Goal: Task Accomplishment & Management: Use online tool/utility

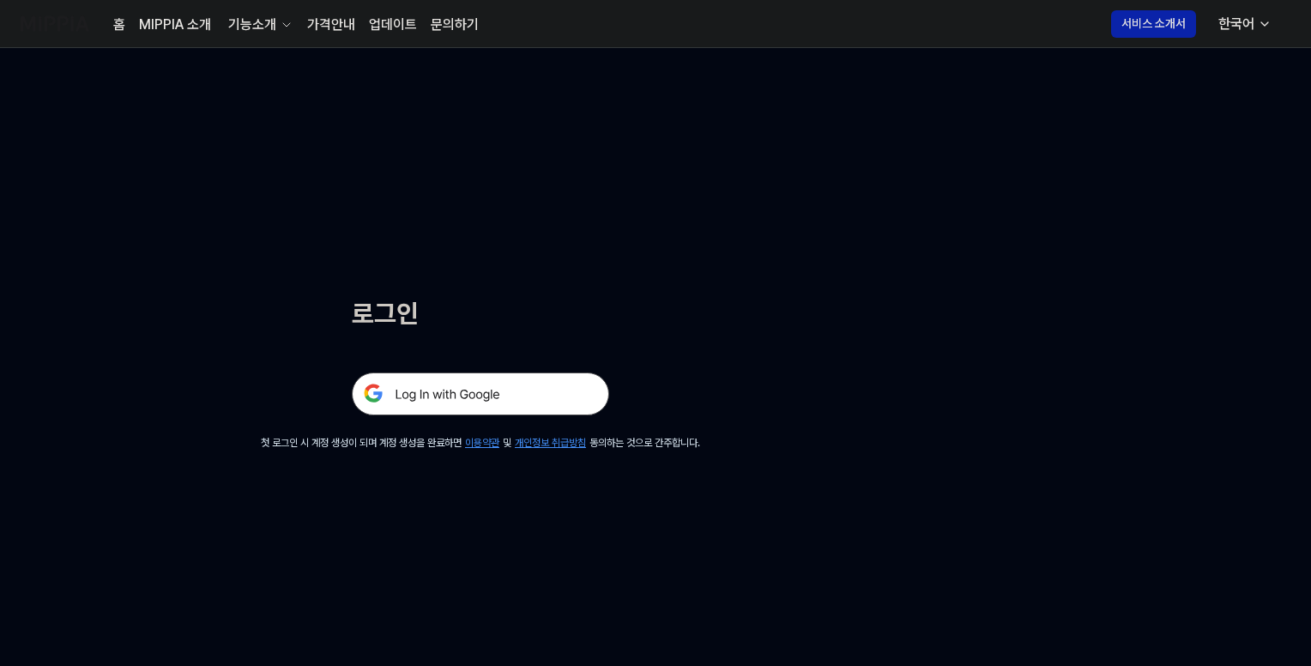
click at [510, 396] on img at bounding box center [480, 393] width 257 height 43
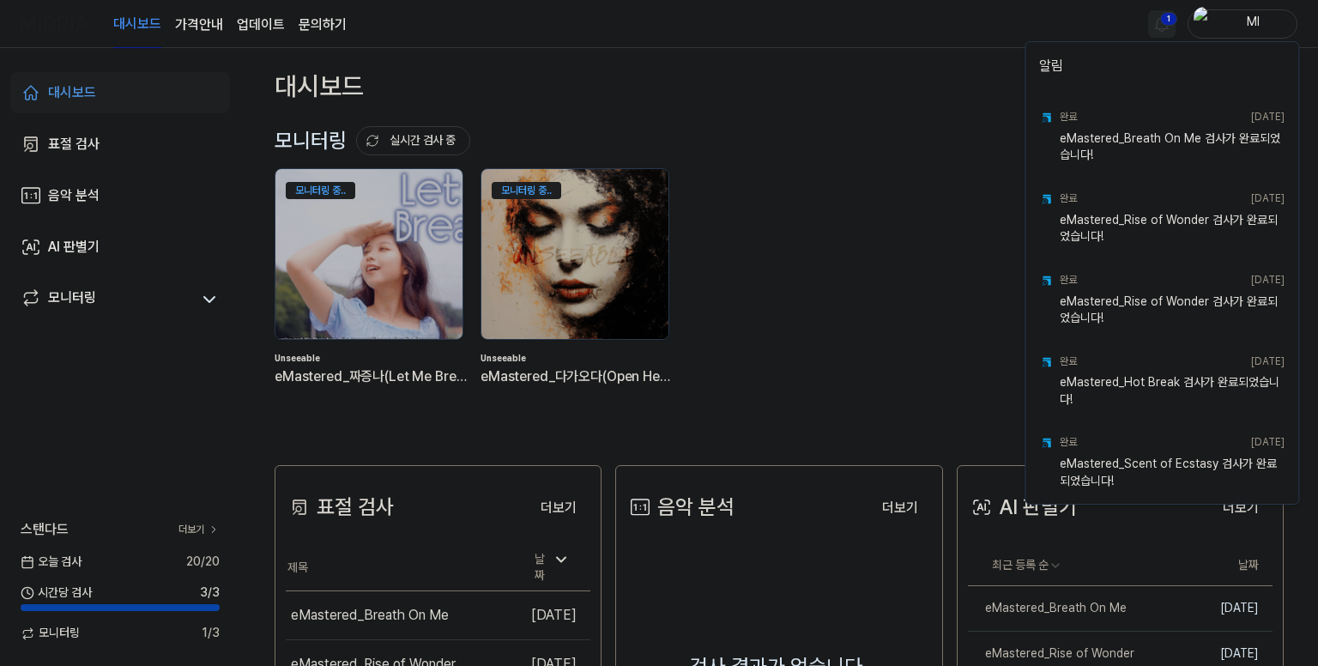
click at [1155, 28] on html "대시보드 가격안내 업데이트 문의하기 1 Ml 대시보드 표절 검사 음악 분석 AI 판별기 모니터링 스탠다드 더보기 [DATE] 검사 20 / 2…" at bounding box center [659, 333] width 1318 height 666
click at [941, 22] on html "대시보드 가격안내 업데이트 문의하기 Ml 대시보드 표절 검사 음악 분석 AI 판별기 모니터링 스탠다드 더보기 [DATE] 검사 20 / 20 …" at bounding box center [659, 333] width 1318 height 666
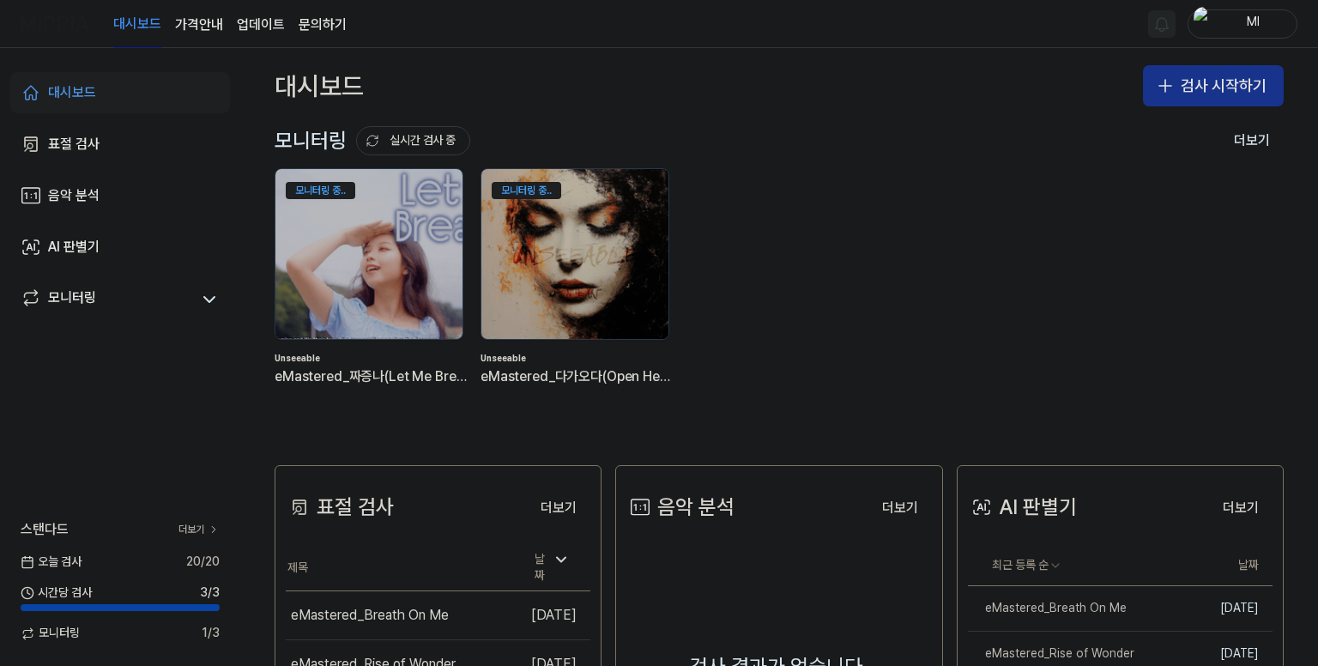
click at [1193, 89] on button "검사 시작하기" at bounding box center [1213, 85] width 141 height 41
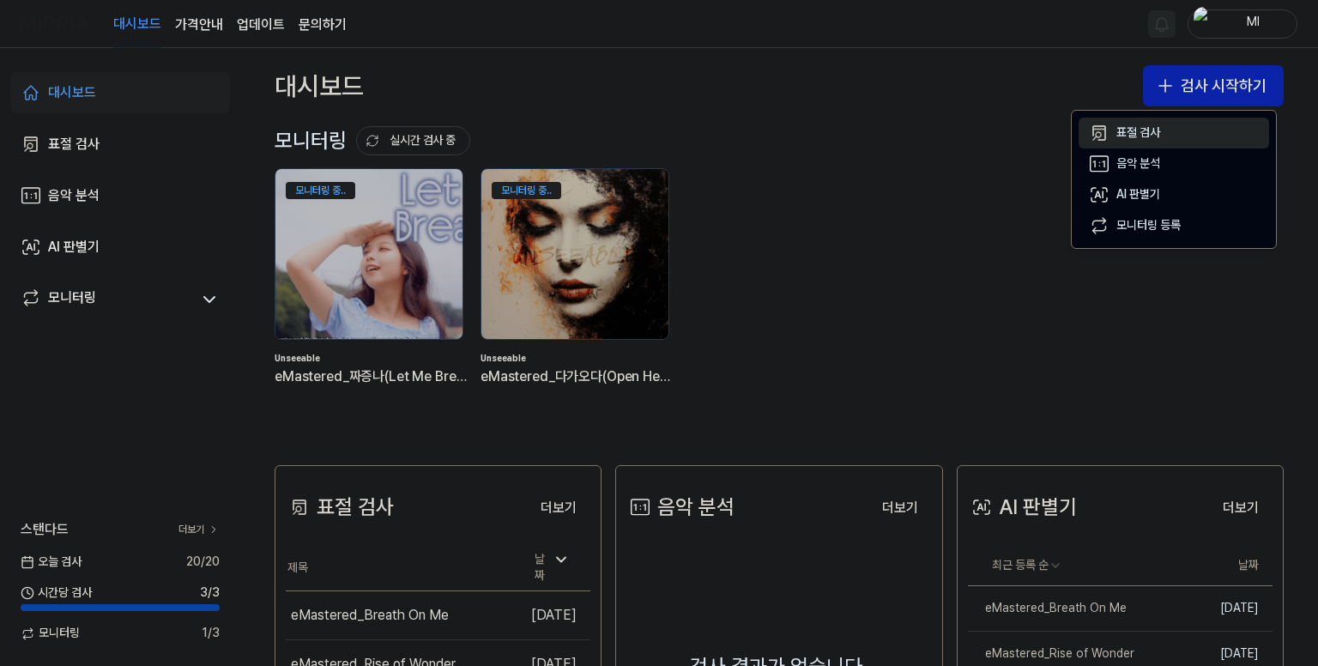
click at [1136, 135] on div "표절 검사" at bounding box center [1138, 132] width 44 height 17
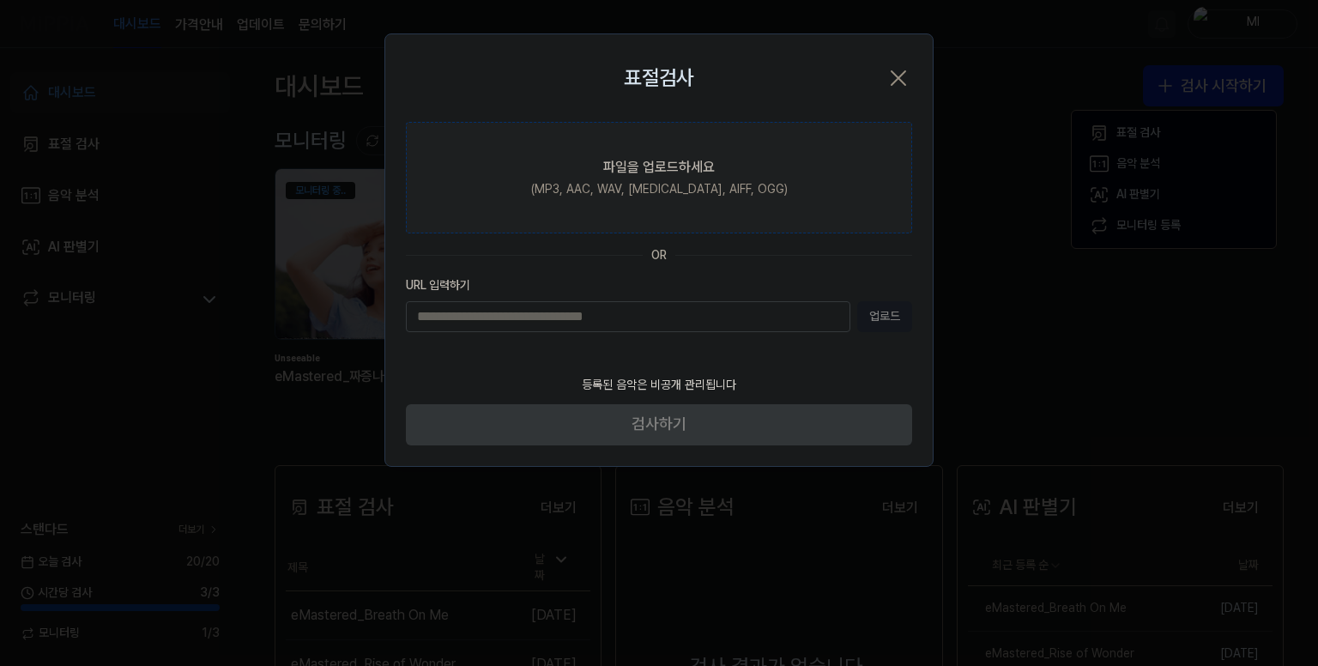
click at [609, 196] on div "(MP3, AAC, WAV, FLAC, AIFF, OGG)" at bounding box center [659, 189] width 256 height 17
click at [0, 0] on input "파일을 업로드하세요 (MP3, AAC, WAV, FLAC, AIFF, OGG)" at bounding box center [0, 0] width 0 height 0
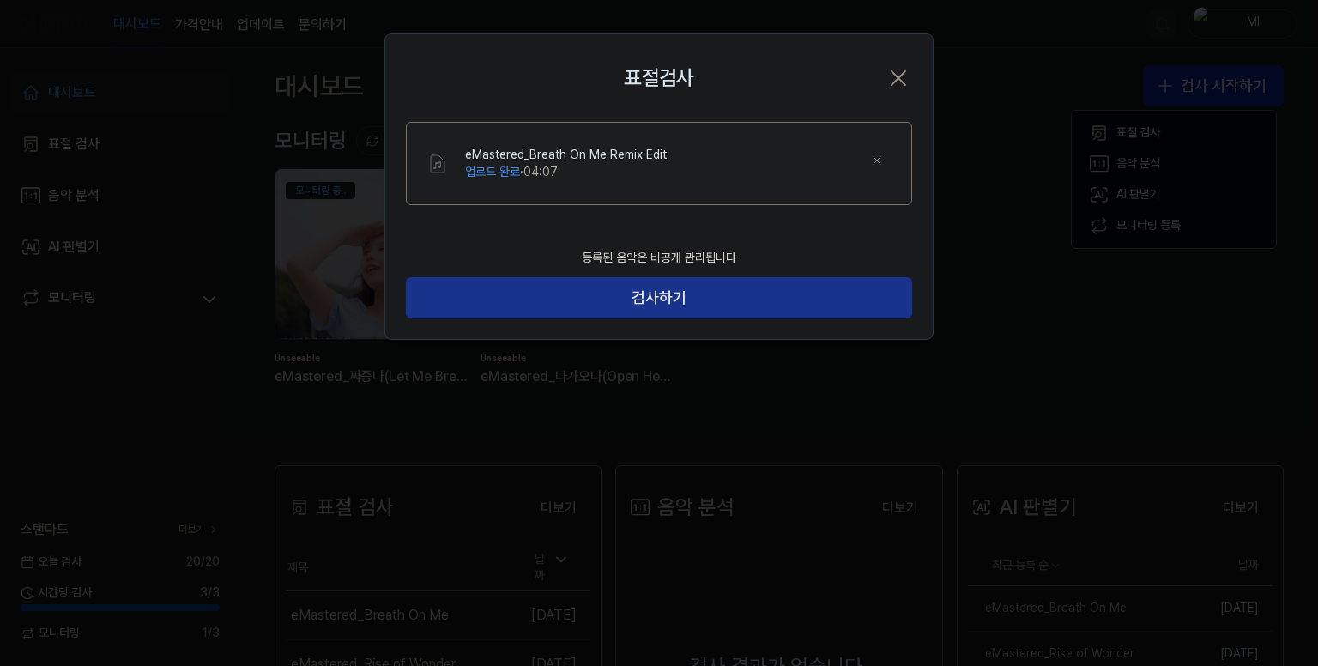
click at [703, 299] on button "검사하기" at bounding box center [659, 297] width 506 height 41
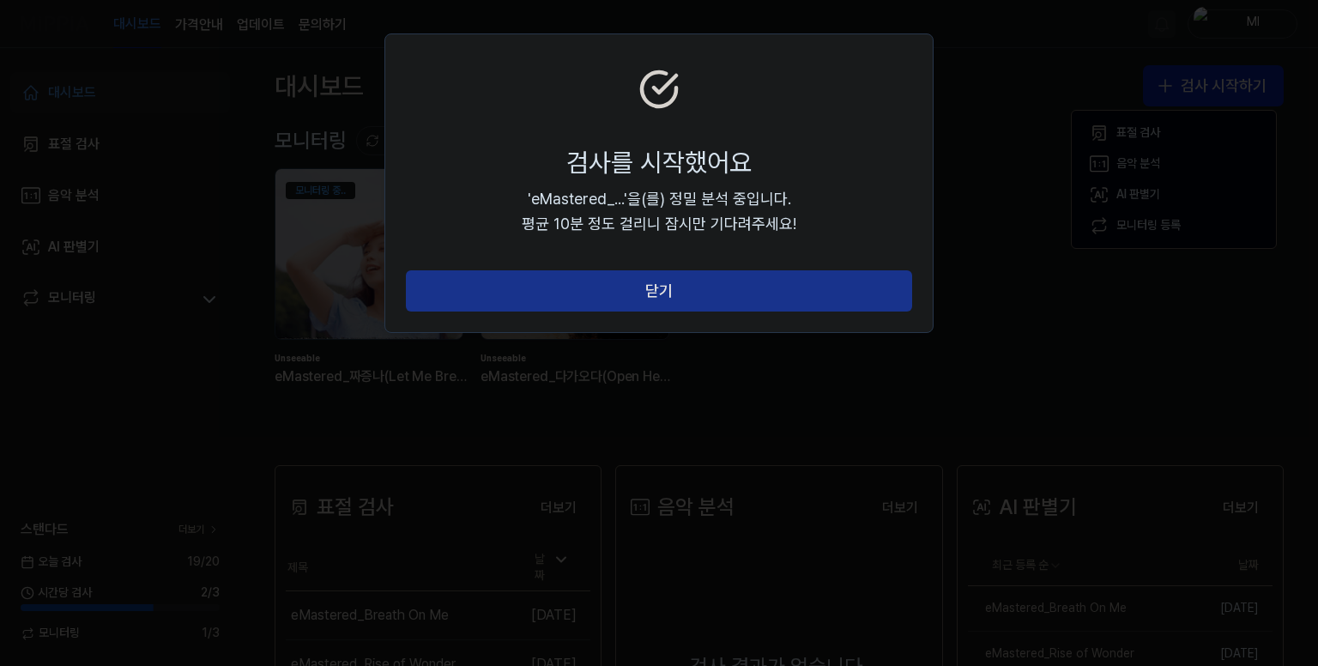
click at [709, 296] on button "닫기" at bounding box center [659, 290] width 506 height 41
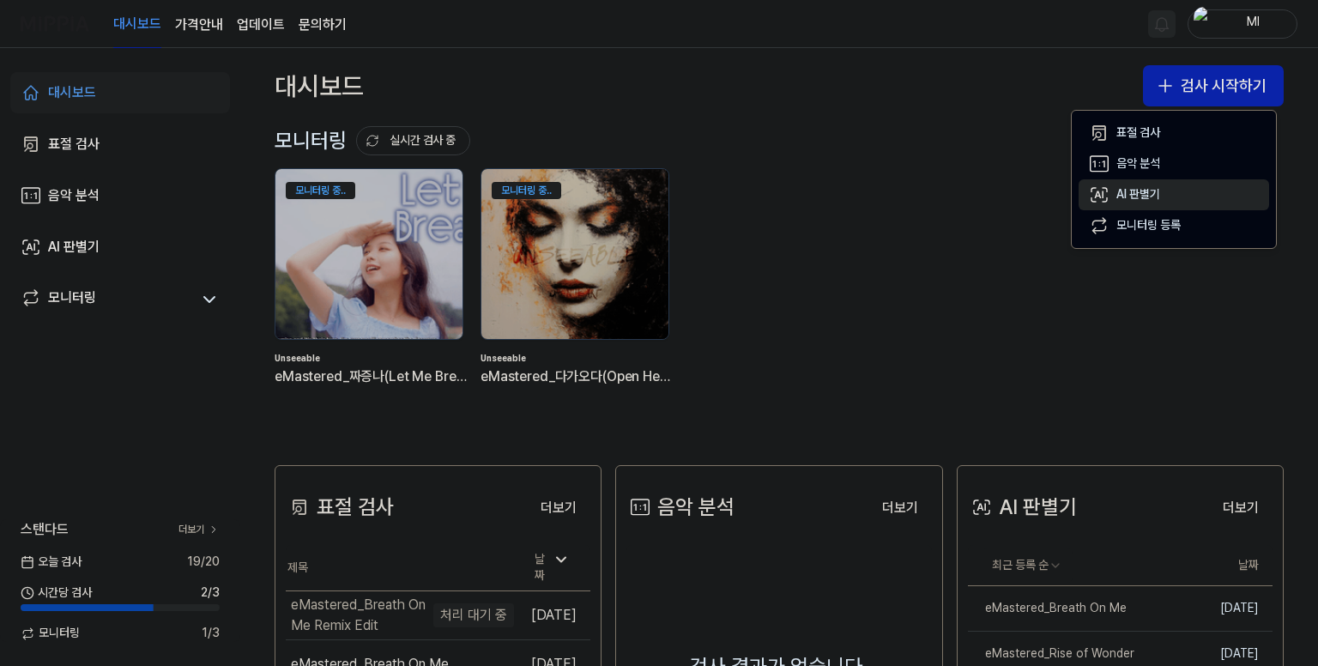
click at [1132, 193] on div "AI 판별기" at bounding box center [1138, 194] width 44 height 17
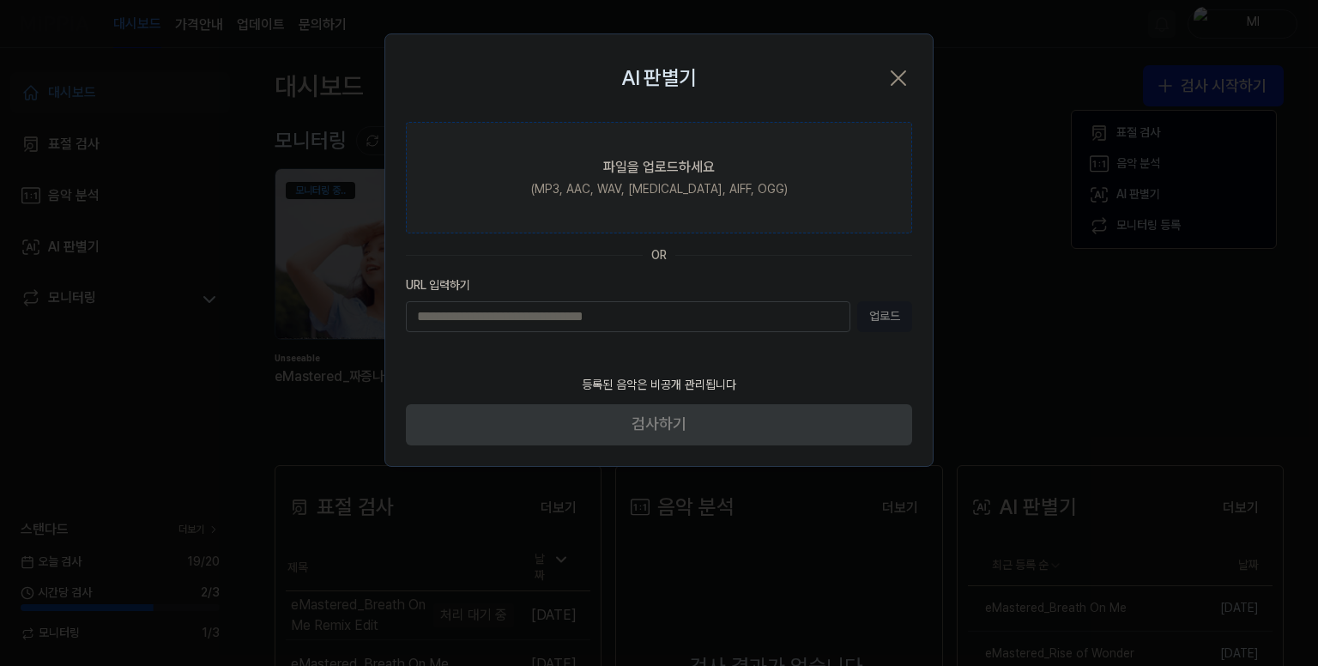
click at [630, 166] on div "파일을 업로드하세요" at bounding box center [659, 167] width 112 height 21
click at [0, 0] on input "파일을 업로드하세요 (MP3, AAC, WAV, FLAC, AIFF, OGG)" at bounding box center [0, 0] width 0 height 0
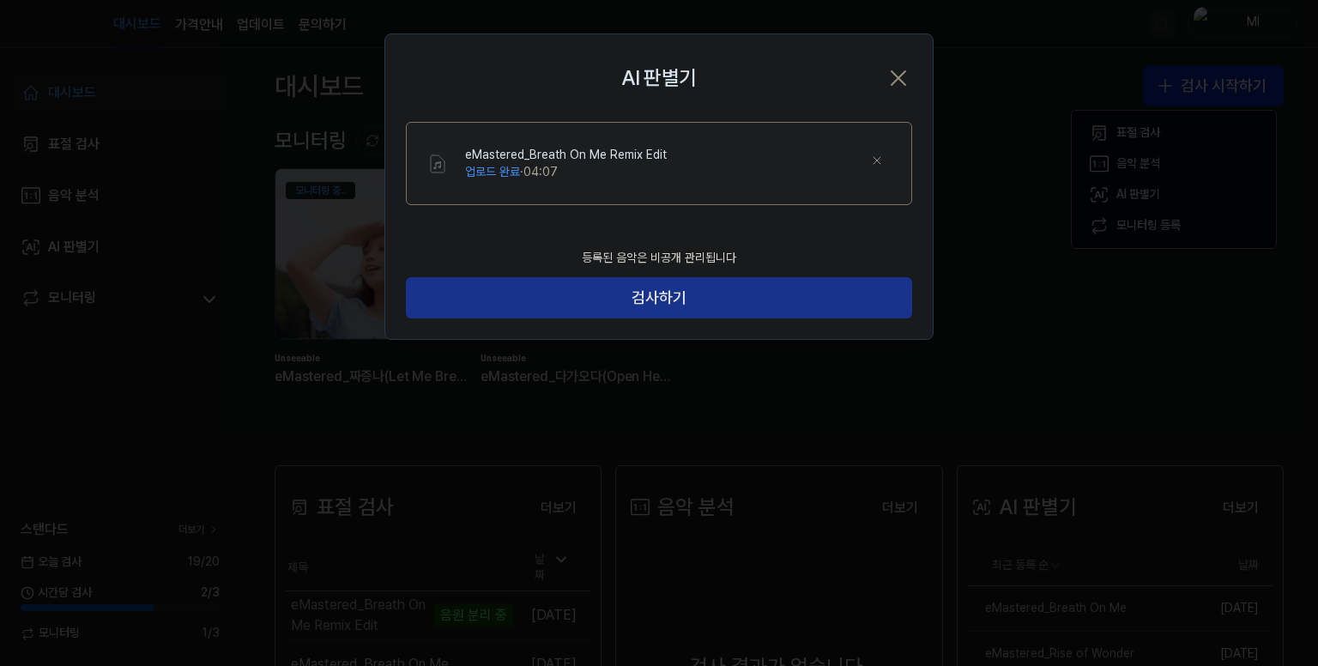
click at [691, 298] on button "검사하기" at bounding box center [659, 297] width 506 height 41
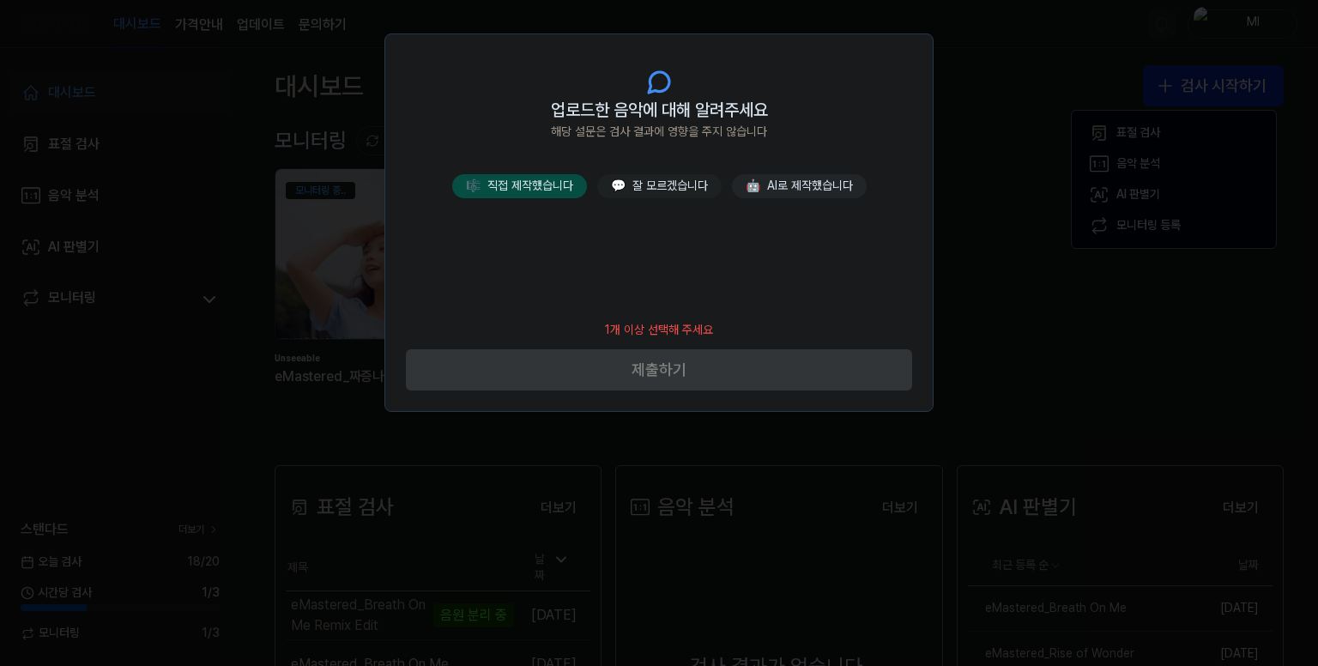
click at [550, 193] on button "🎼 직접 제작했습니다" at bounding box center [519, 186] width 135 height 24
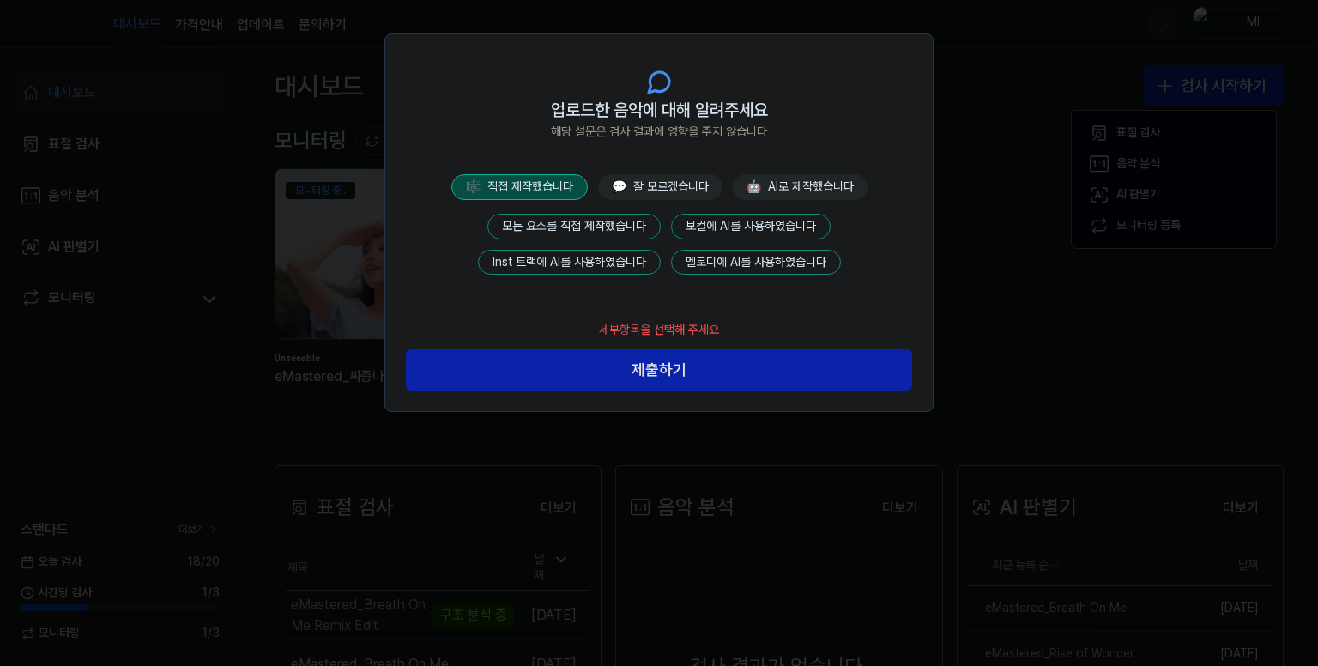
click at [611, 219] on button "모든 요소를 직접 제작했습니다" at bounding box center [573, 227] width 173 height 26
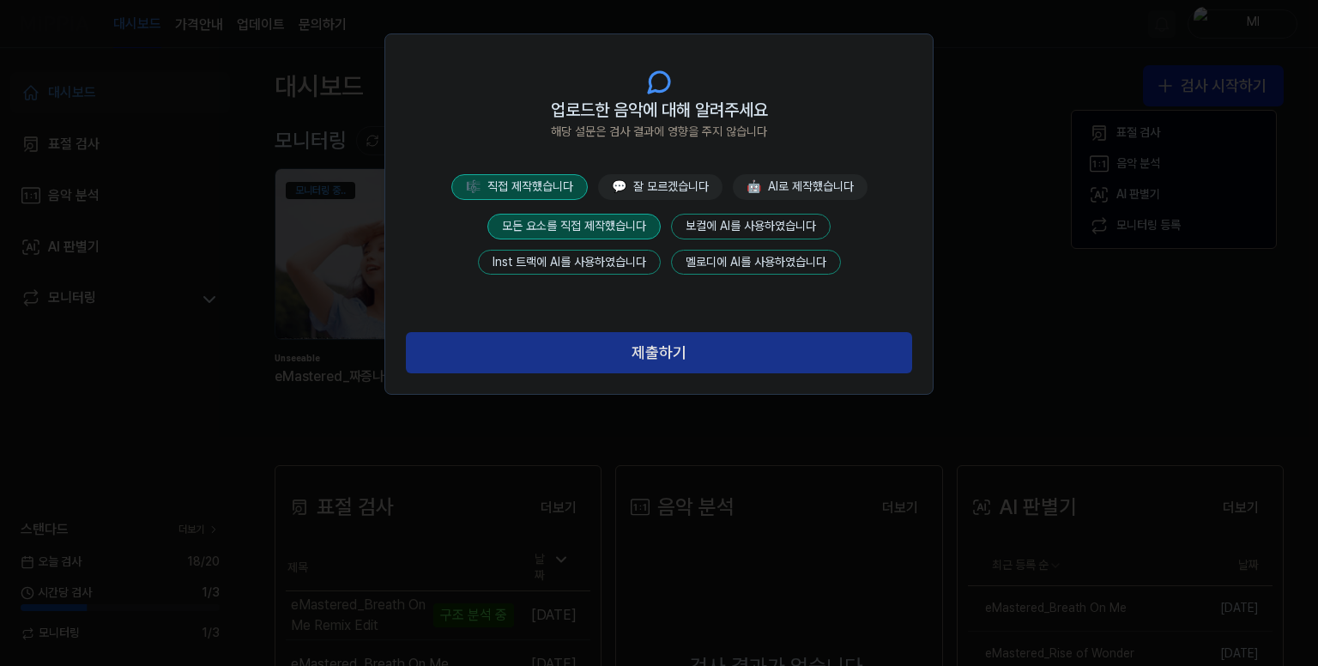
click at [683, 354] on button "제출하기" at bounding box center [659, 352] width 506 height 41
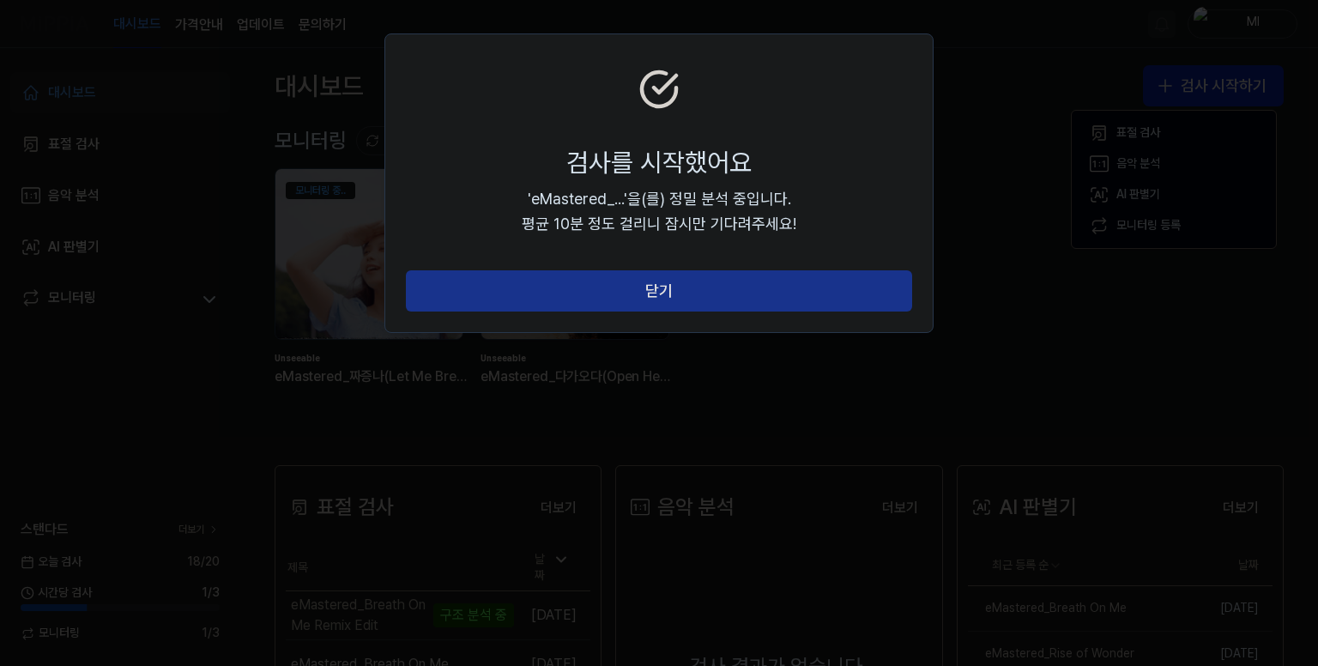
click at [687, 291] on button "닫기" at bounding box center [659, 290] width 506 height 41
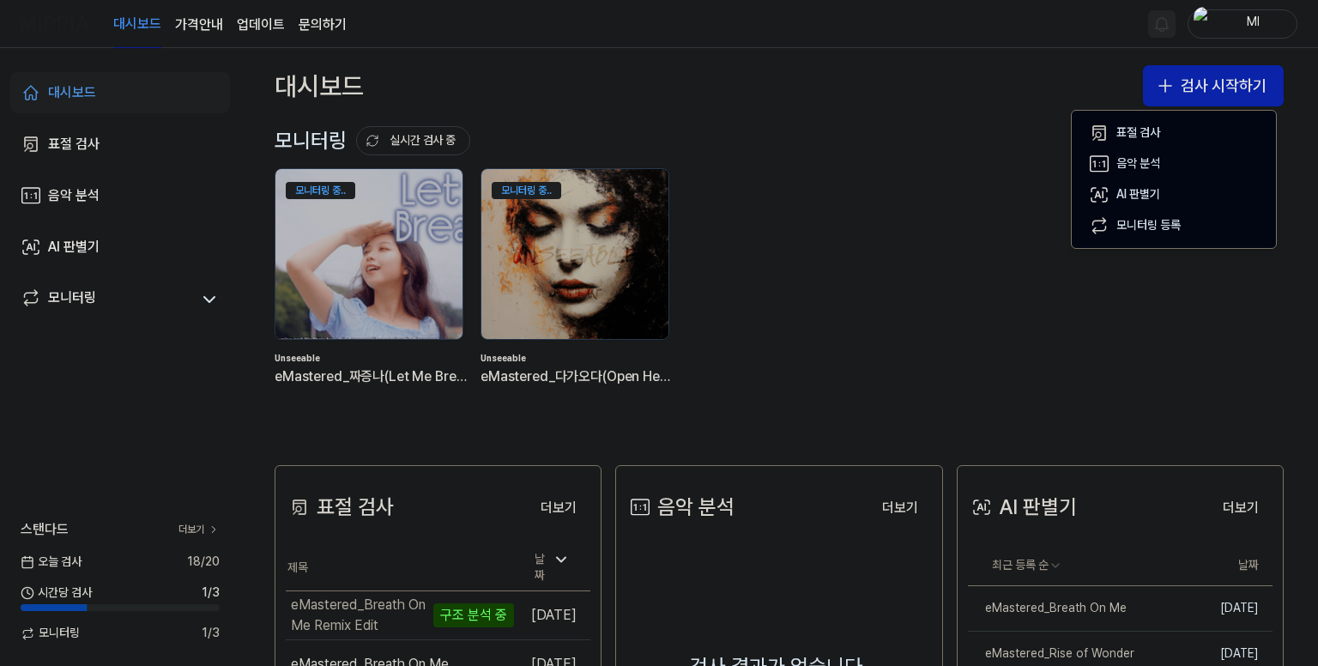
scroll to position [172, 0]
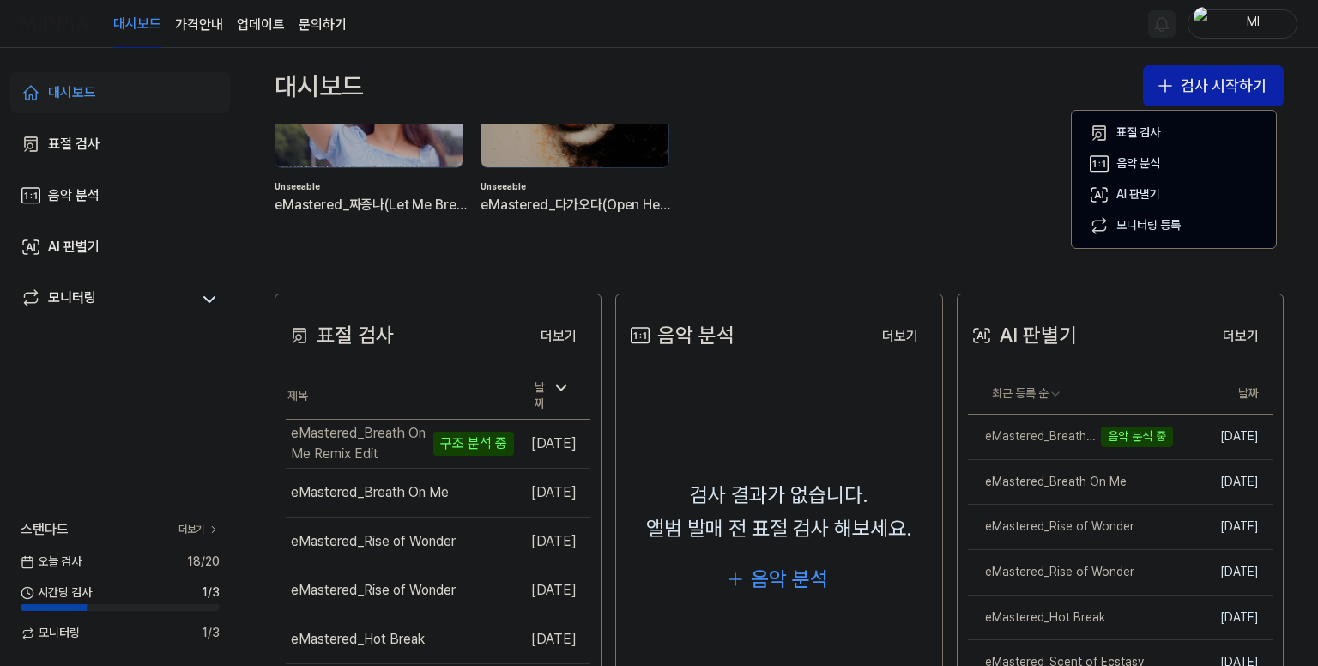
click at [829, 152] on div "모니터링 중.. Unseeable eMastered_짜증나(Let Me Breathe) 모니터링 중.. Unseeable eMastered_다…" at bounding box center [765, 119] width 1009 height 245
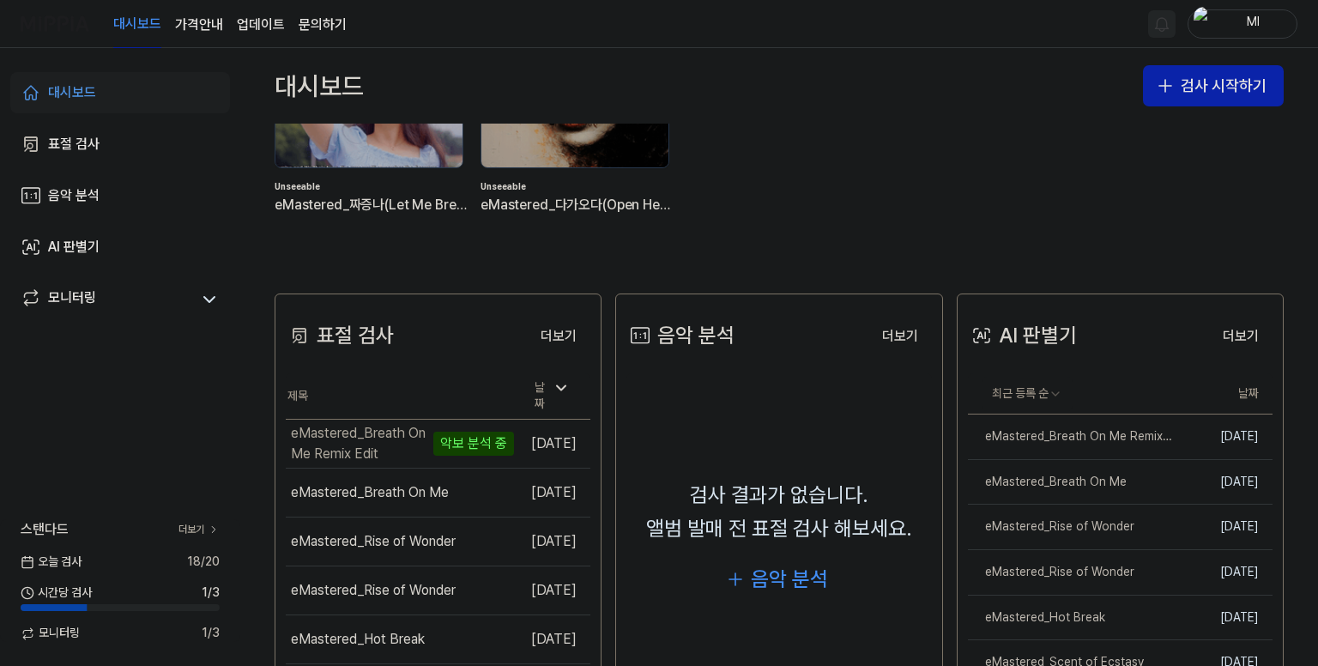
click at [30, 588] on icon at bounding box center [28, 593] width 14 height 14
click at [1033, 433] on div "eMastered_Breath On Me Remix Edit" at bounding box center [1038, 436] width 140 height 17
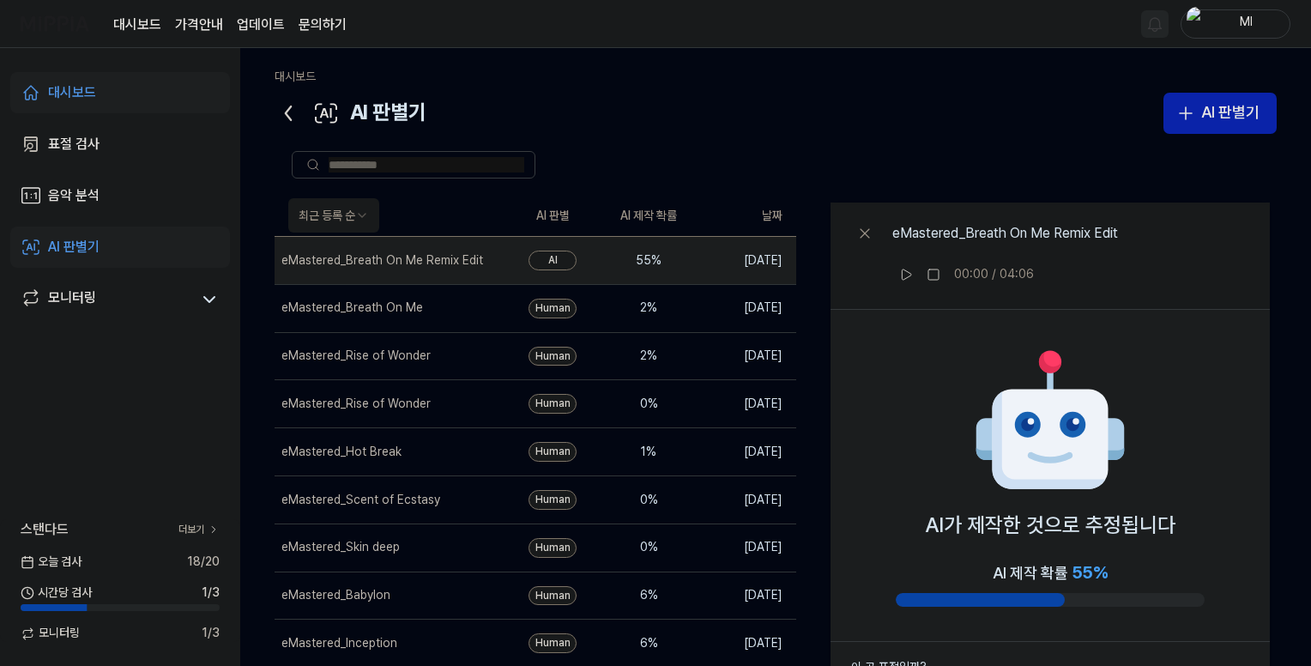
click at [294, 113] on icon at bounding box center [287, 113] width 27 height 27
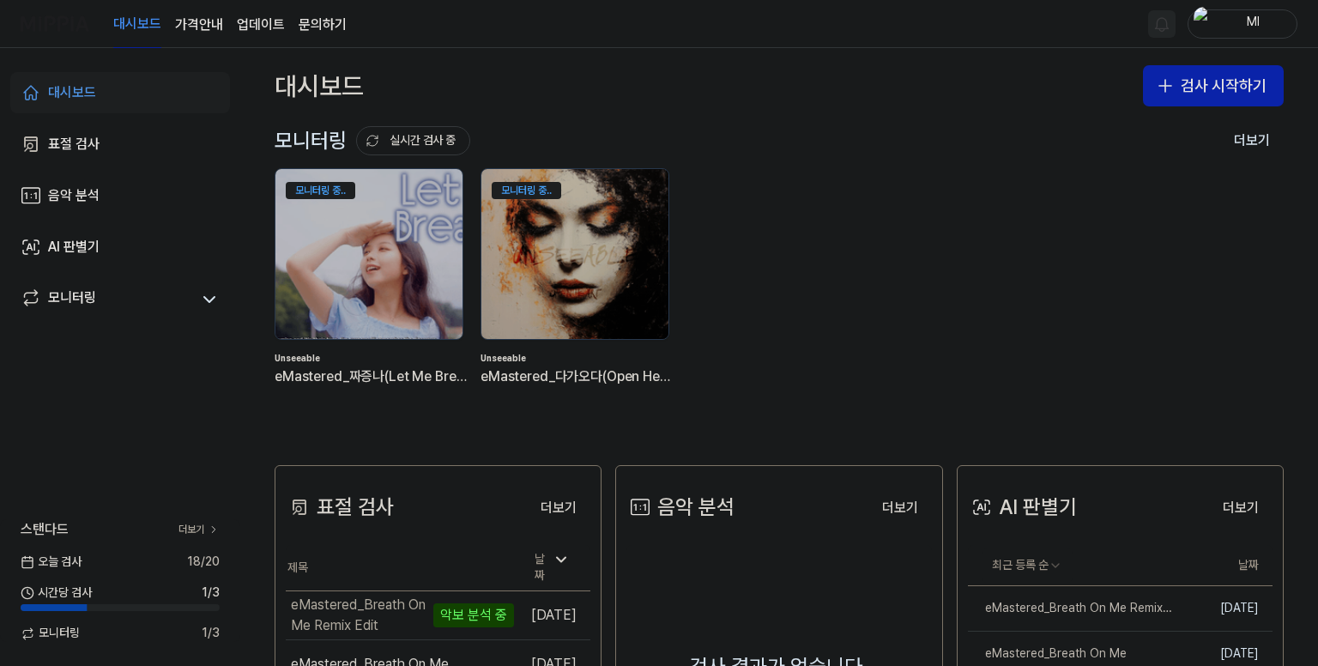
click at [54, 529] on span "스탠다드" at bounding box center [45, 529] width 48 height 21
click at [186, 526] on link "더보기" at bounding box center [198, 529] width 41 height 15
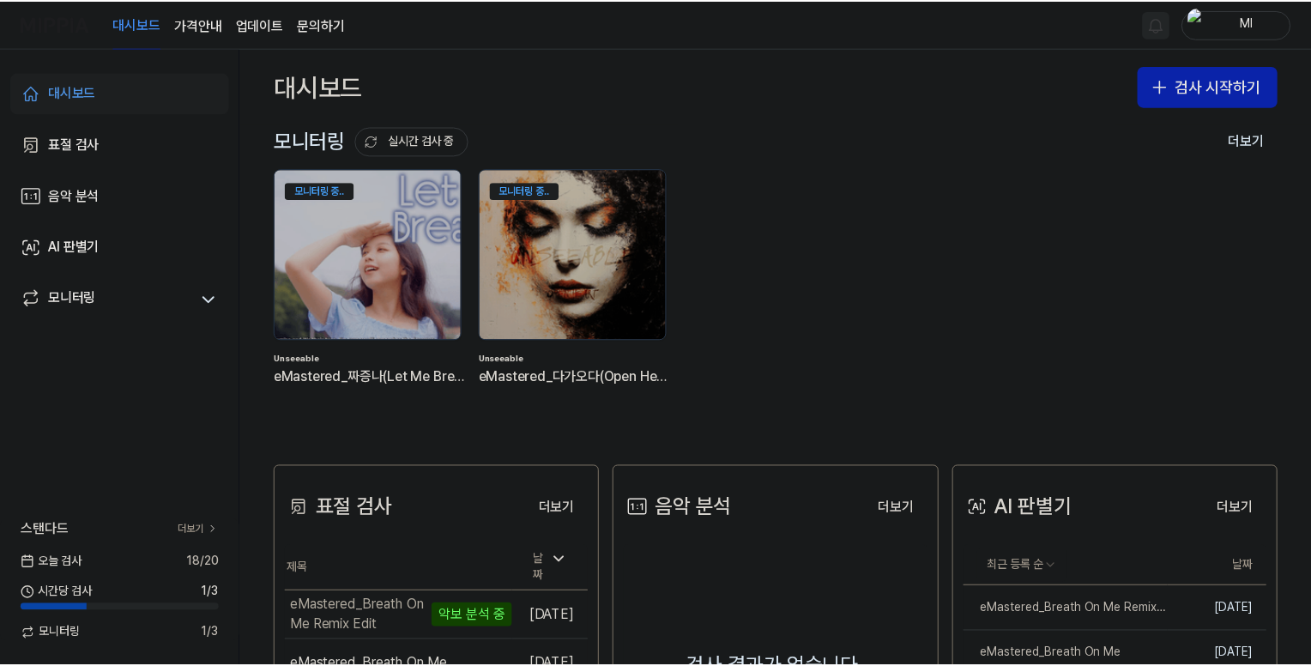
scroll to position [82, 0]
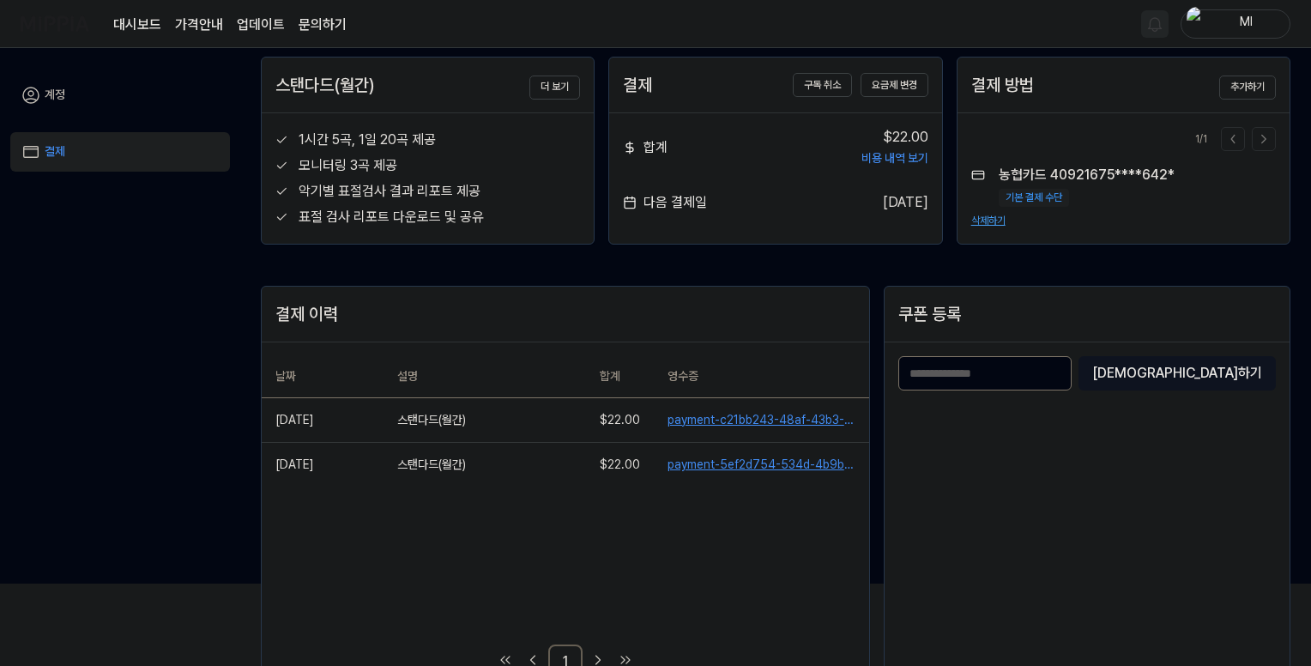
click at [51, 93] on link "계정" at bounding box center [120, 94] width 220 height 39
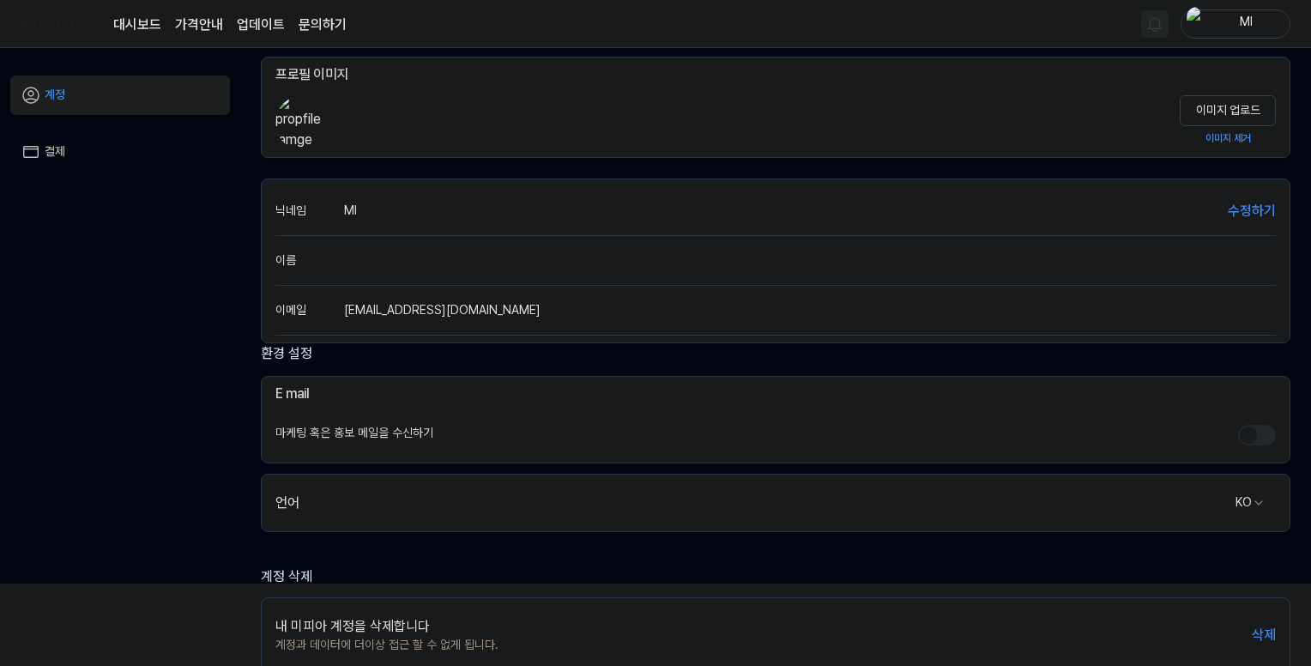
click at [133, 21] on link "대시보드" at bounding box center [137, 25] width 48 height 21
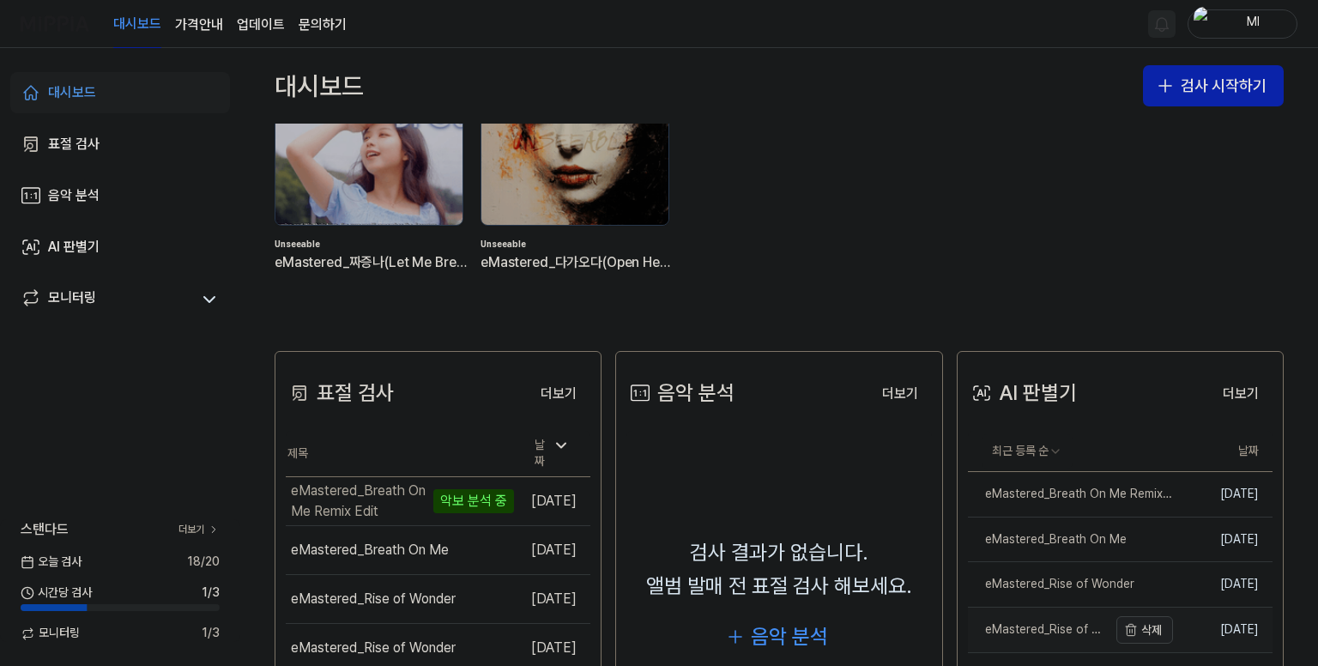
scroll to position [257, 0]
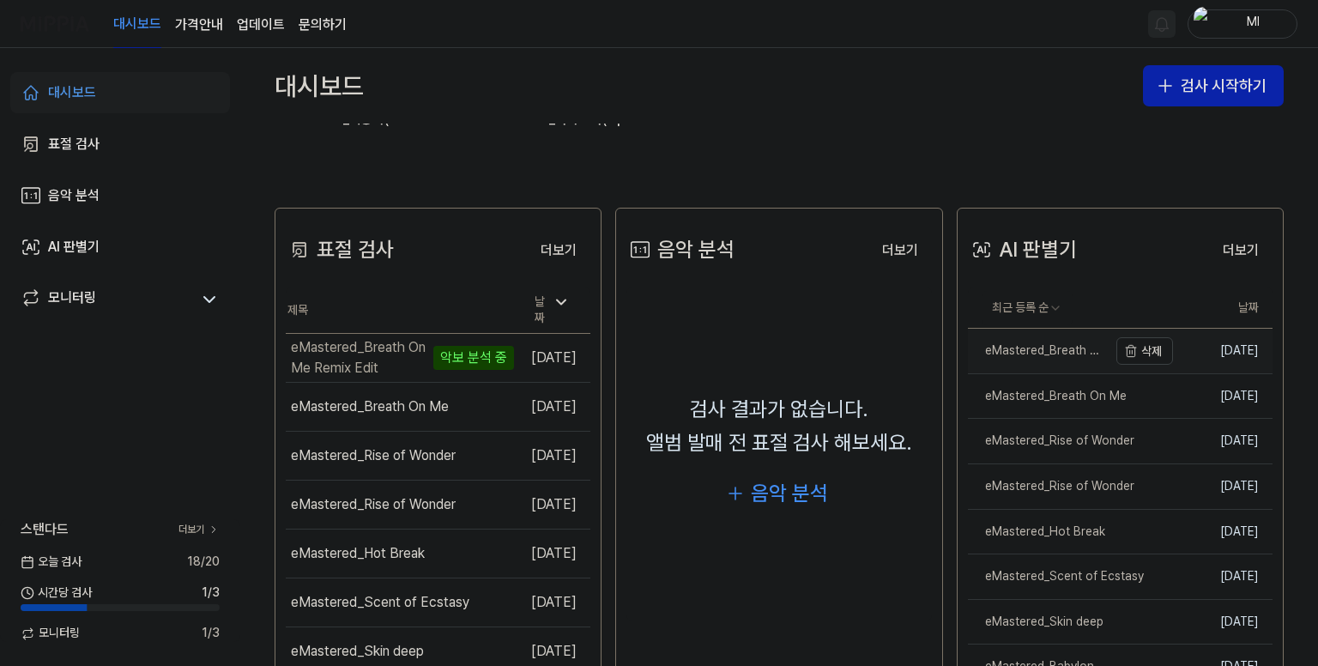
click at [1057, 346] on div "eMastered_Breath On Me Remix Edit" at bounding box center [1038, 350] width 140 height 17
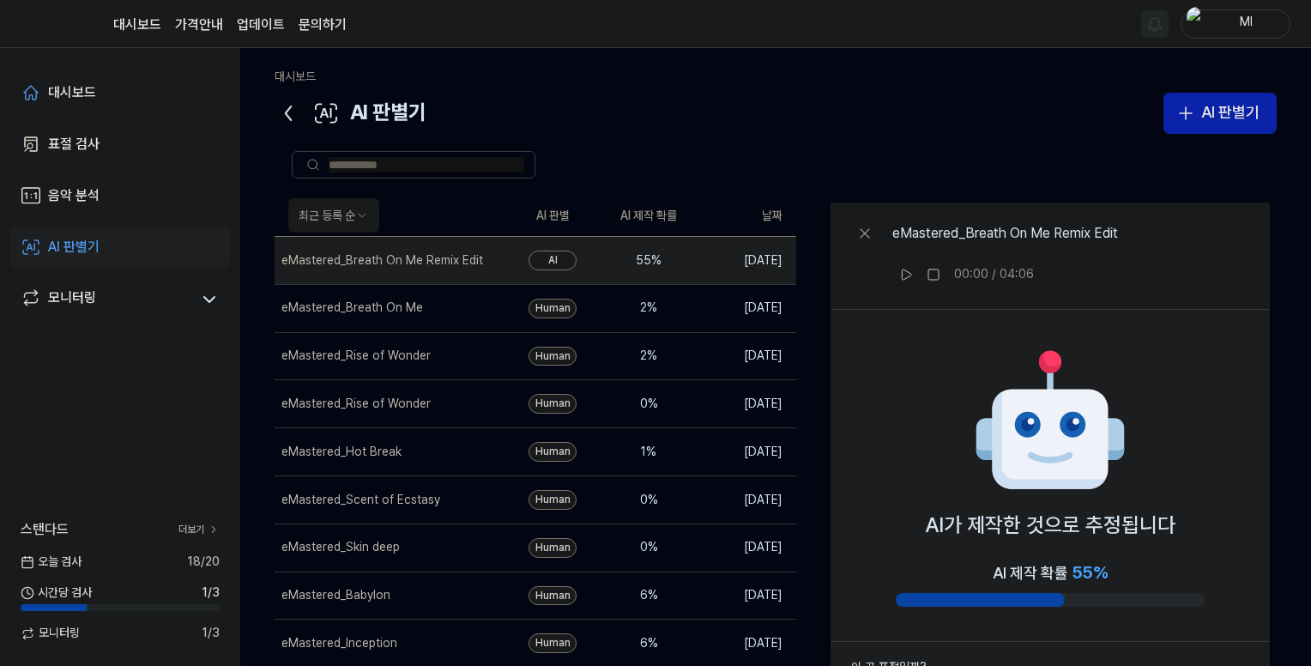
click at [643, 255] on div "55 %" at bounding box center [648, 260] width 69 height 17
click at [475, 255] on button "삭제" at bounding box center [476, 259] width 55 height 27
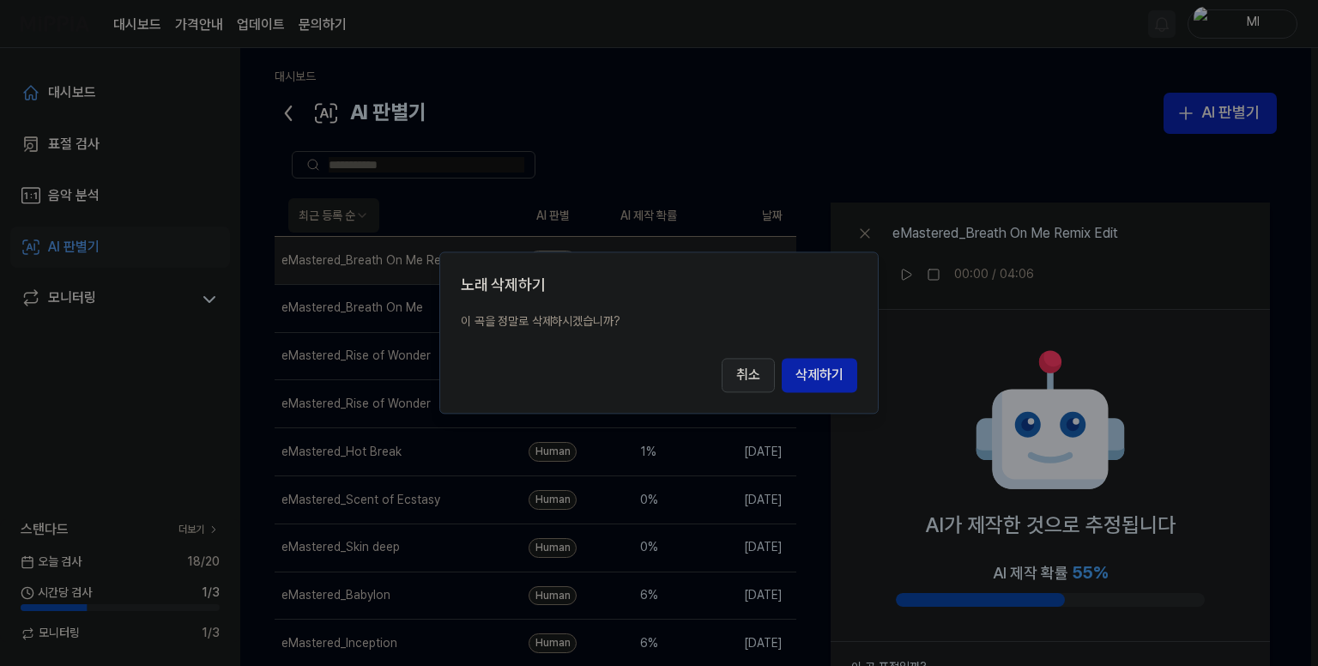
click at [737, 377] on button "취소" at bounding box center [747, 376] width 53 height 34
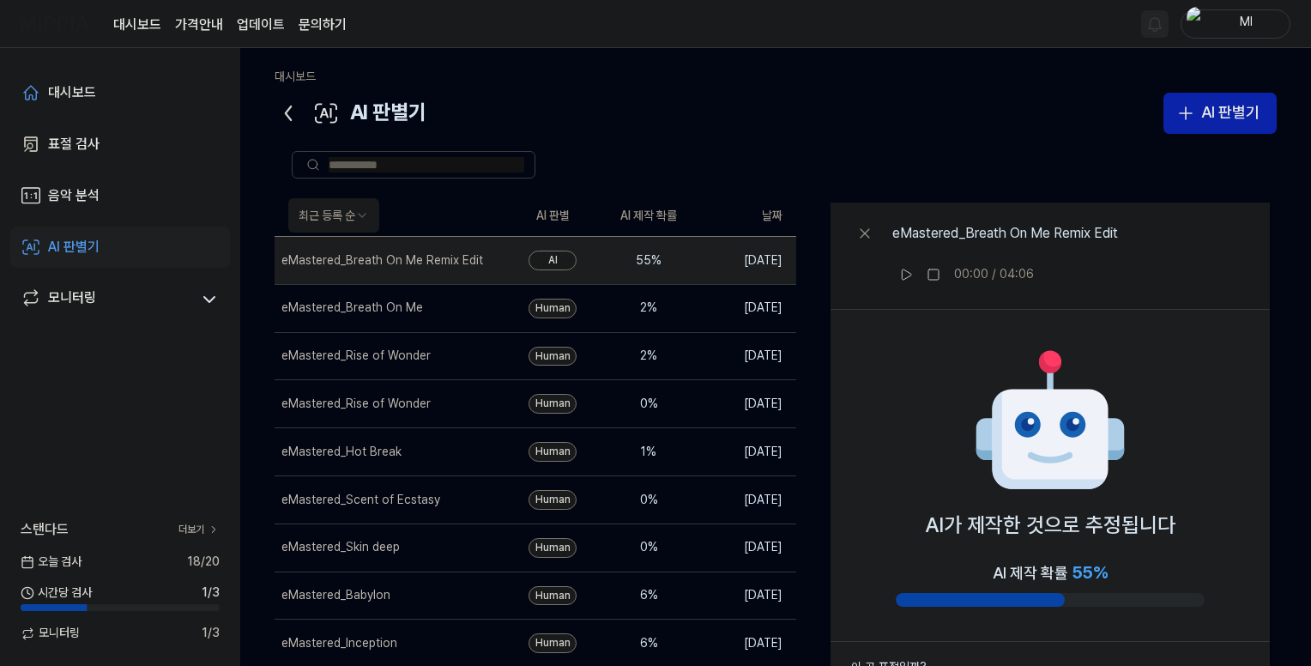
click at [286, 113] on icon at bounding box center [288, 113] width 5 height 14
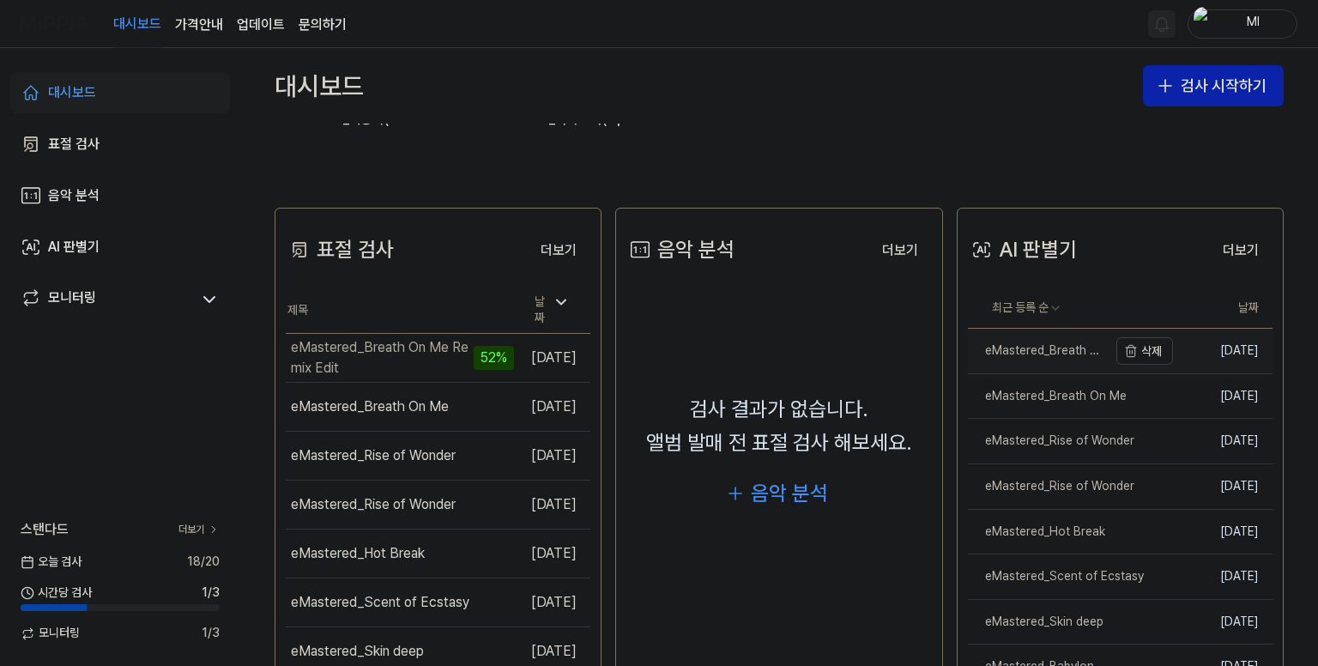
click at [1046, 353] on div "eMastered_Breath On Me Remix Edit" at bounding box center [1038, 350] width 140 height 17
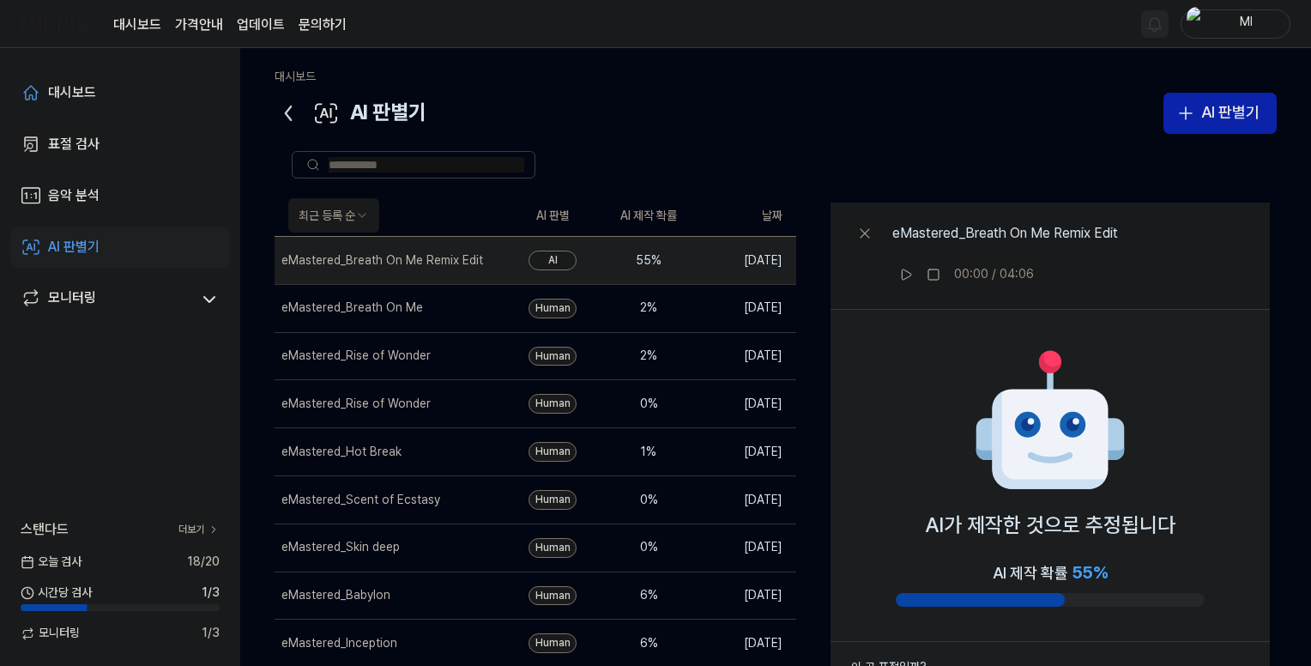
click at [290, 113] on icon at bounding box center [287, 113] width 27 height 27
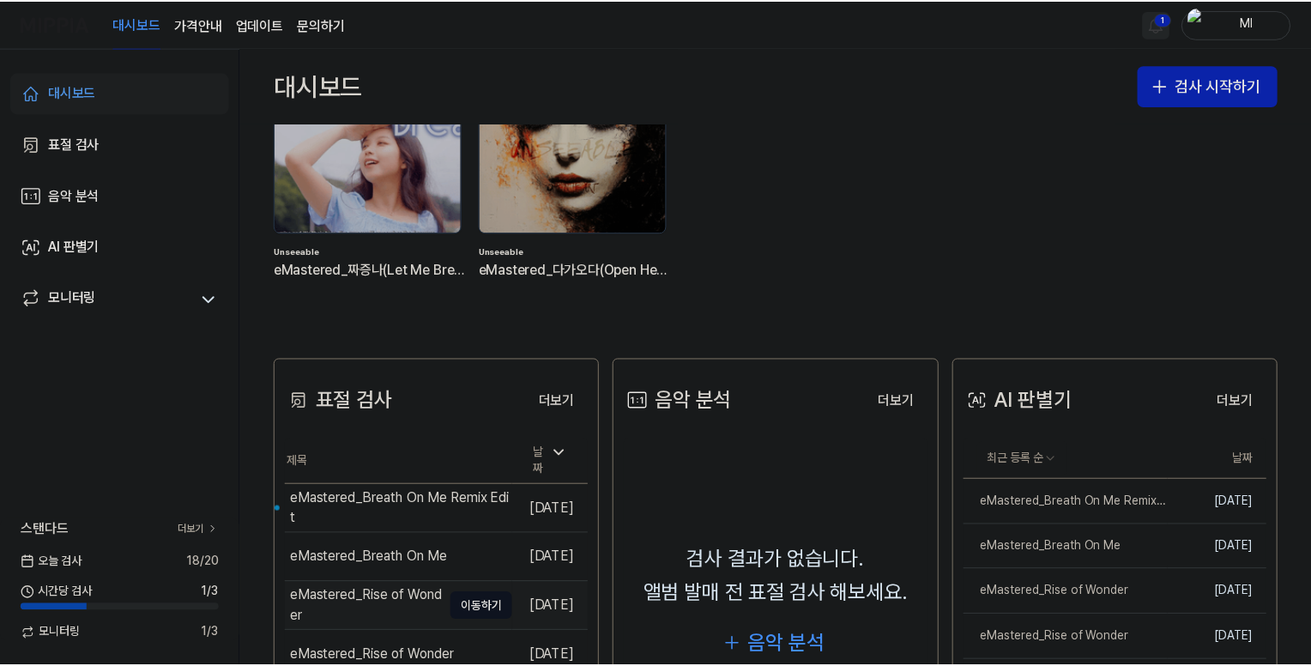
scroll to position [172, 0]
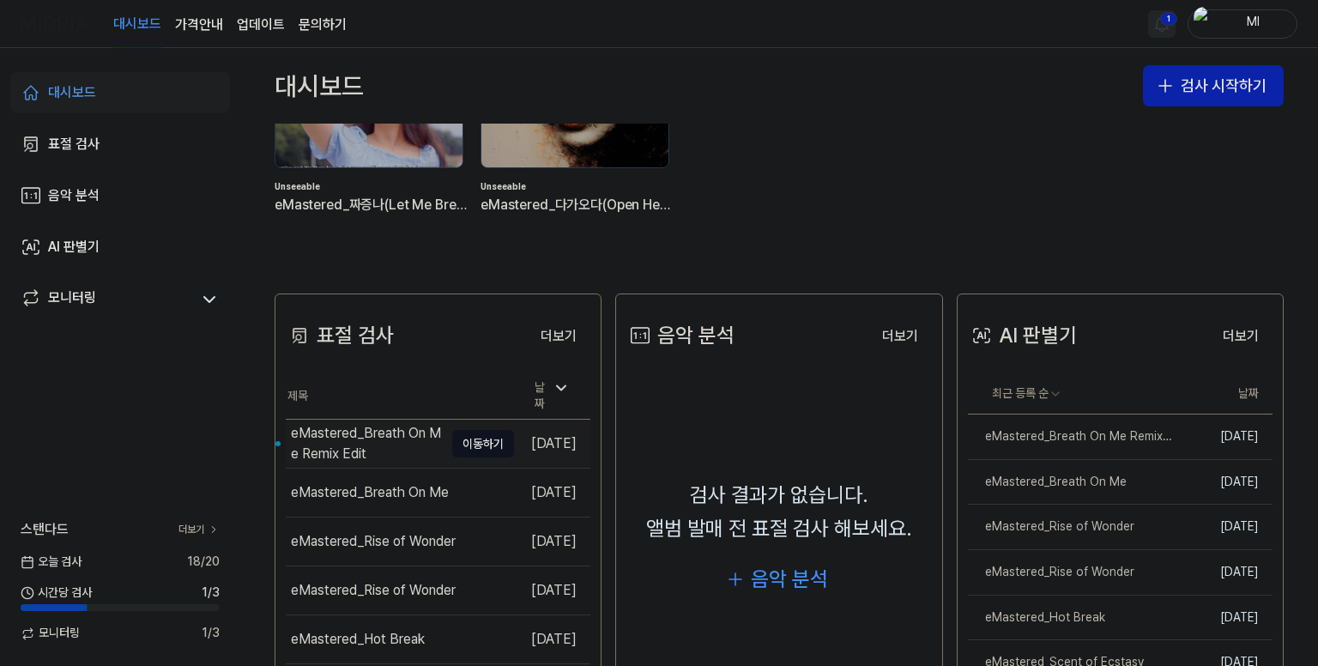
click at [360, 432] on div "eMastered_Breath On Me Remix Edit" at bounding box center [367, 443] width 153 height 41
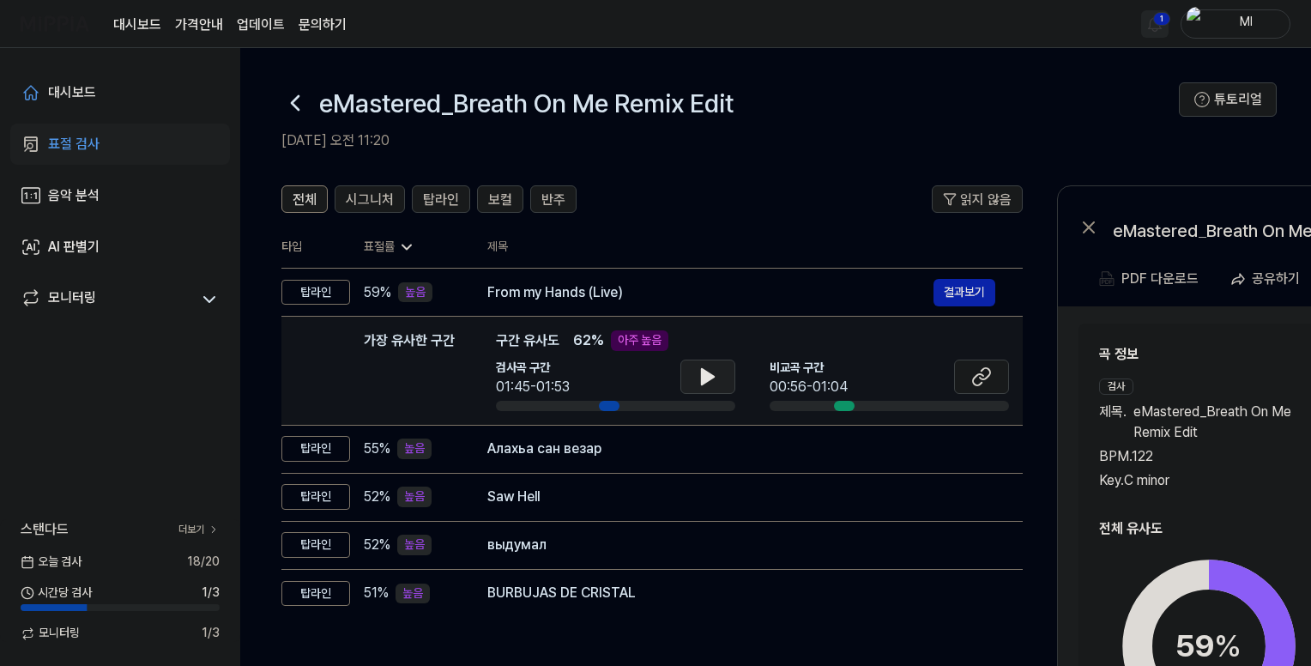
click at [709, 377] on icon at bounding box center [708, 376] width 12 height 15
click at [709, 377] on icon at bounding box center [710, 377] width 3 height 14
click at [985, 377] on icon at bounding box center [981, 376] width 21 height 21
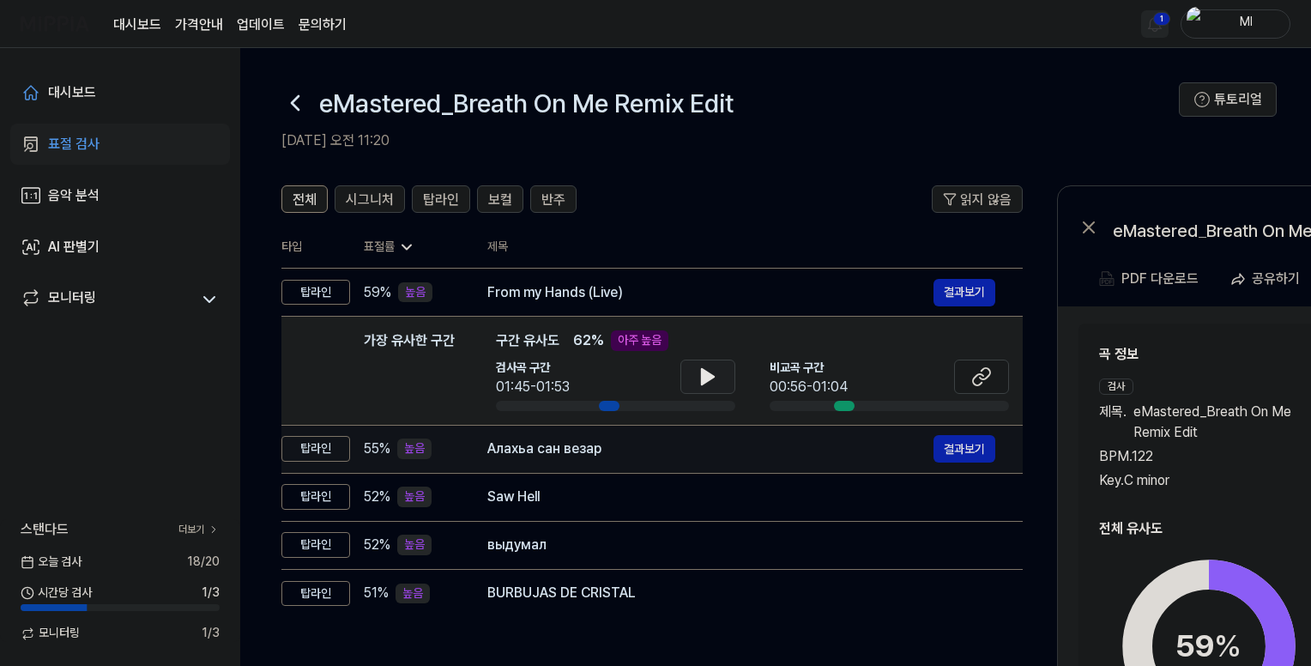
click at [642, 447] on div "Алахьа сан везар" at bounding box center [710, 448] width 446 height 21
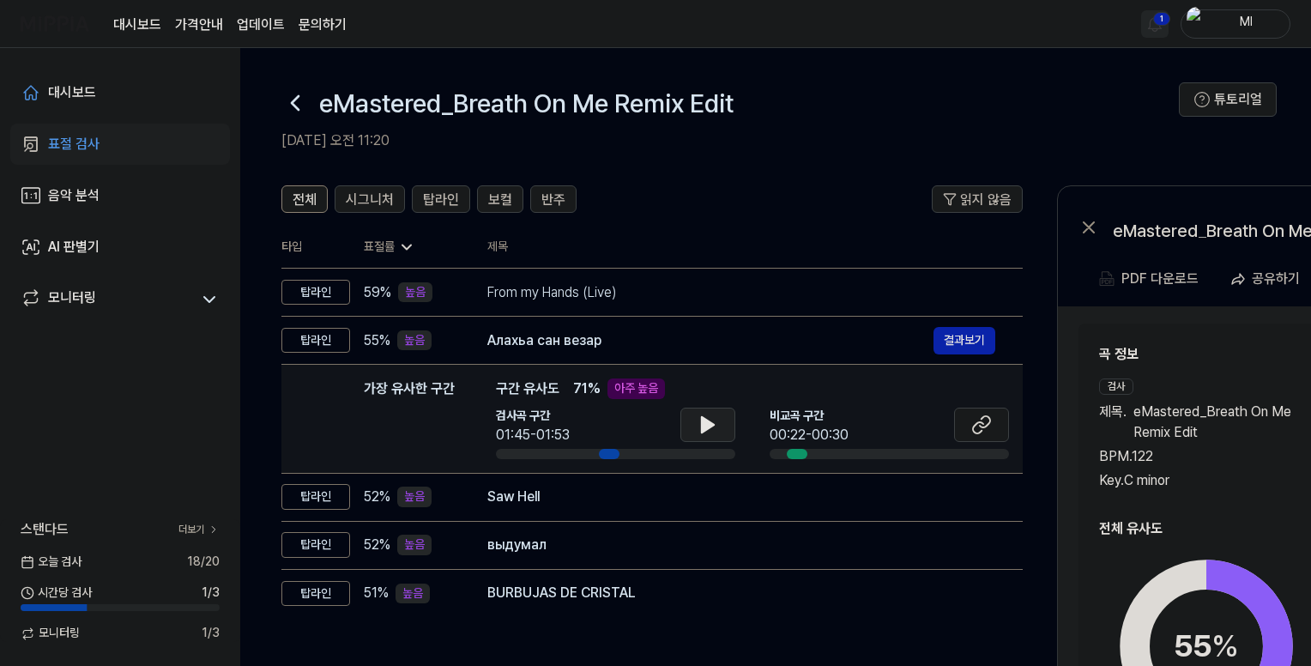
click at [709, 423] on icon at bounding box center [708, 424] width 12 height 15
click at [707, 423] on icon at bounding box center [707, 424] width 21 height 21
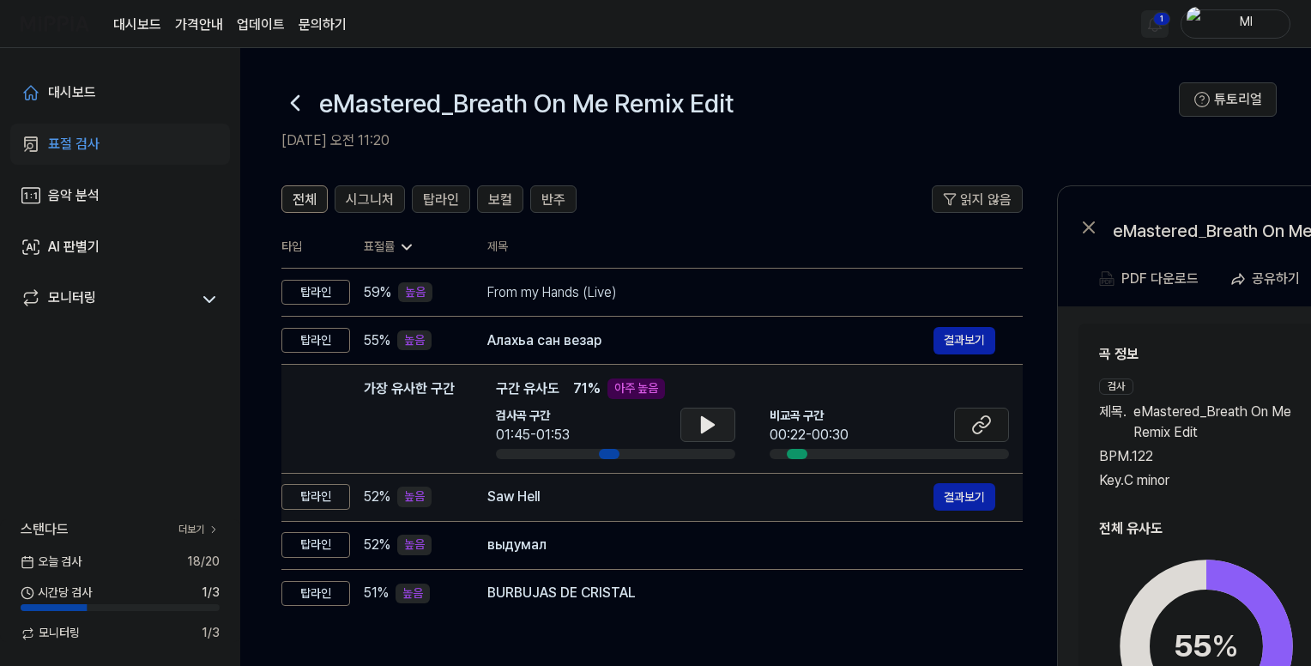
click at [647, 498] on div "Saw Hell" at bounding box center [710, 496] width 446 height 21
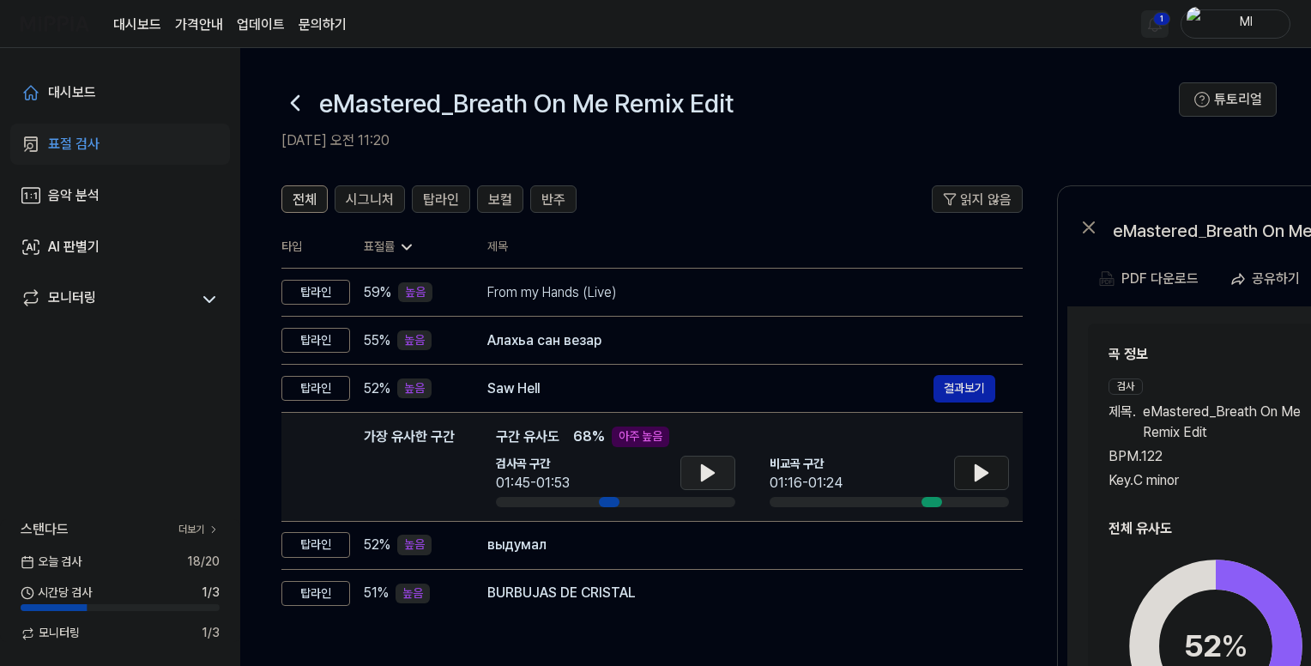
click at [704, 471] on icon at bounding box center [708, 472] width 12 height 15
click at [704, 471] on icon at bounding box center [704, 473] width 3 height 14
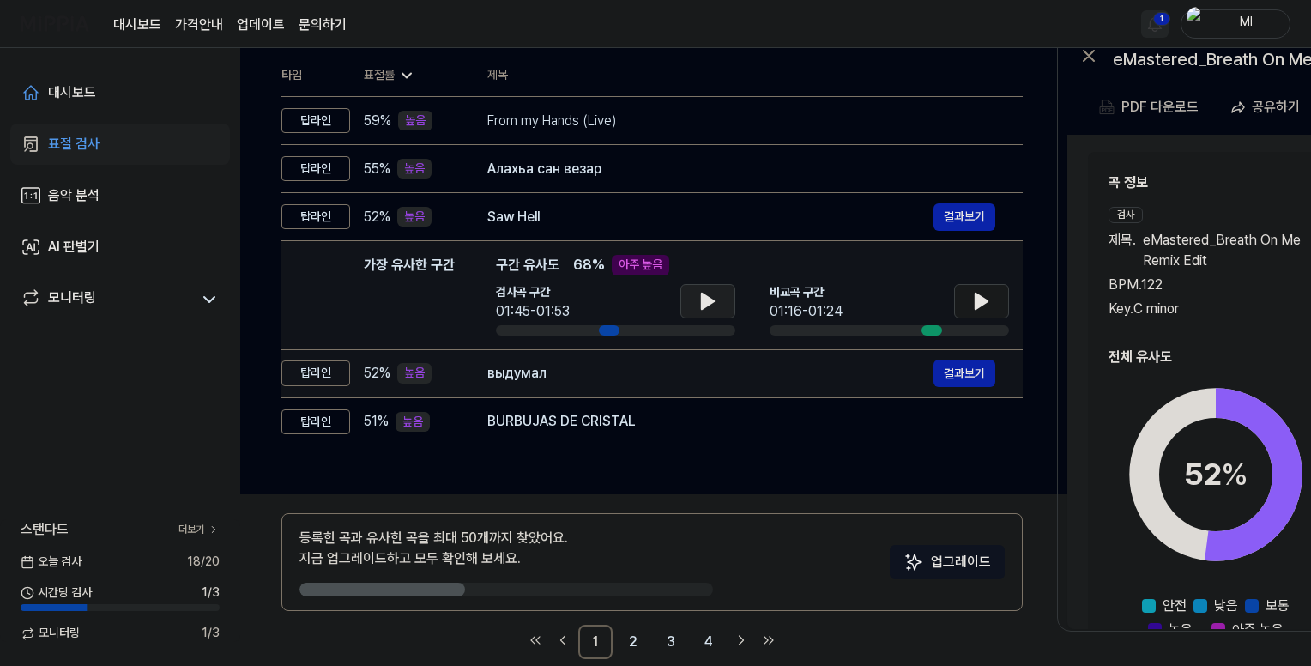
click at [628, 382] on div "выдумал" at bounding box center [710, 373] width 446 height 21
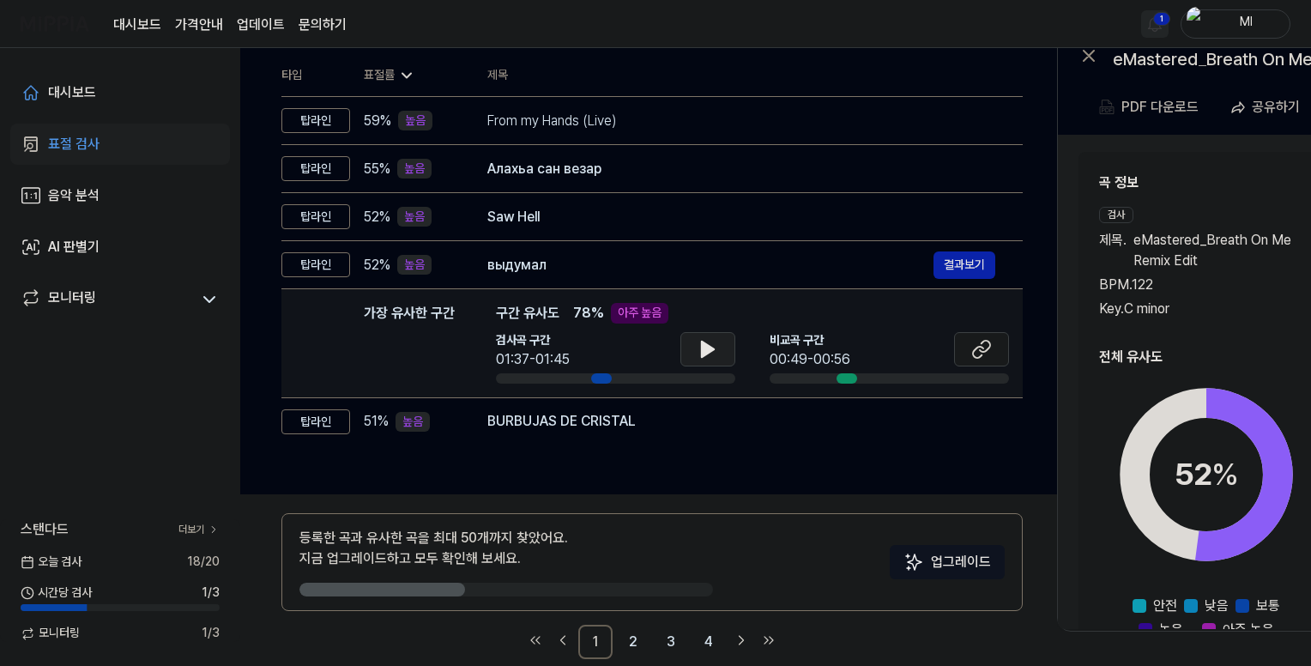
click at [713, 349] on icon at bounding box center [708, 348] width 12 height 15
click at [707, 347] on icon at bounding box center [707, 349] width 21 height 21
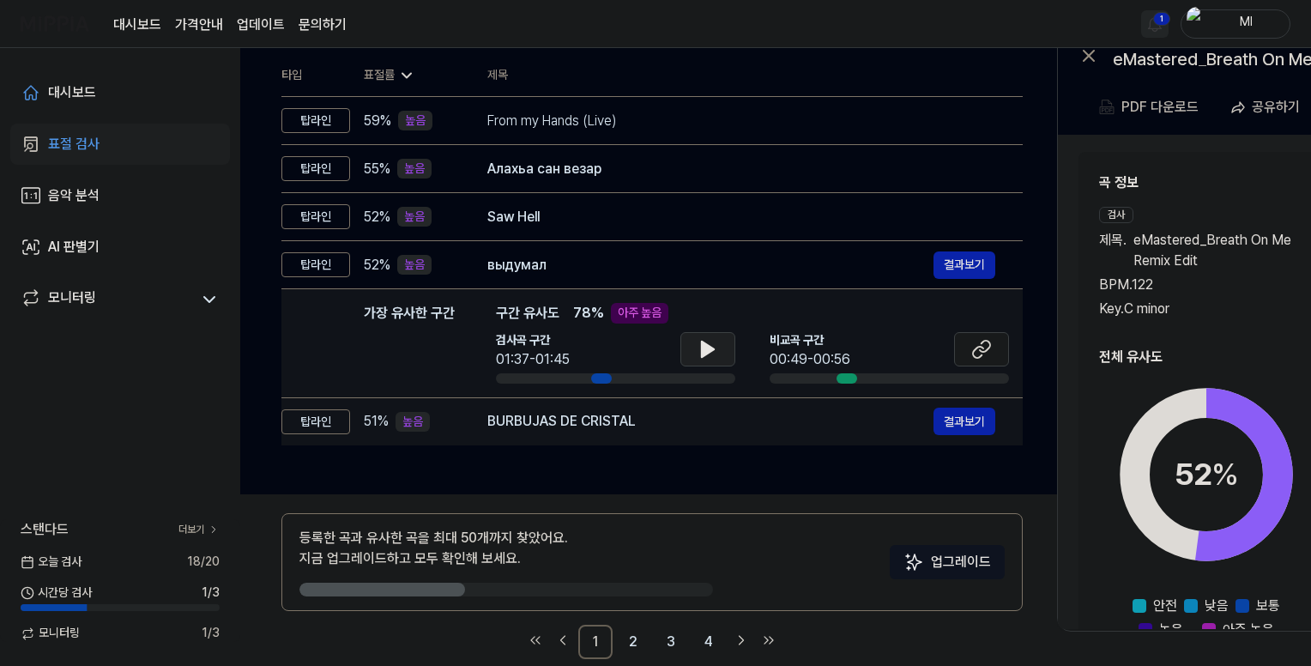
click at [652, 425] on div "BURBUJAS DE CRISTAL" at bounding box center [710, 421] width 446 height 21
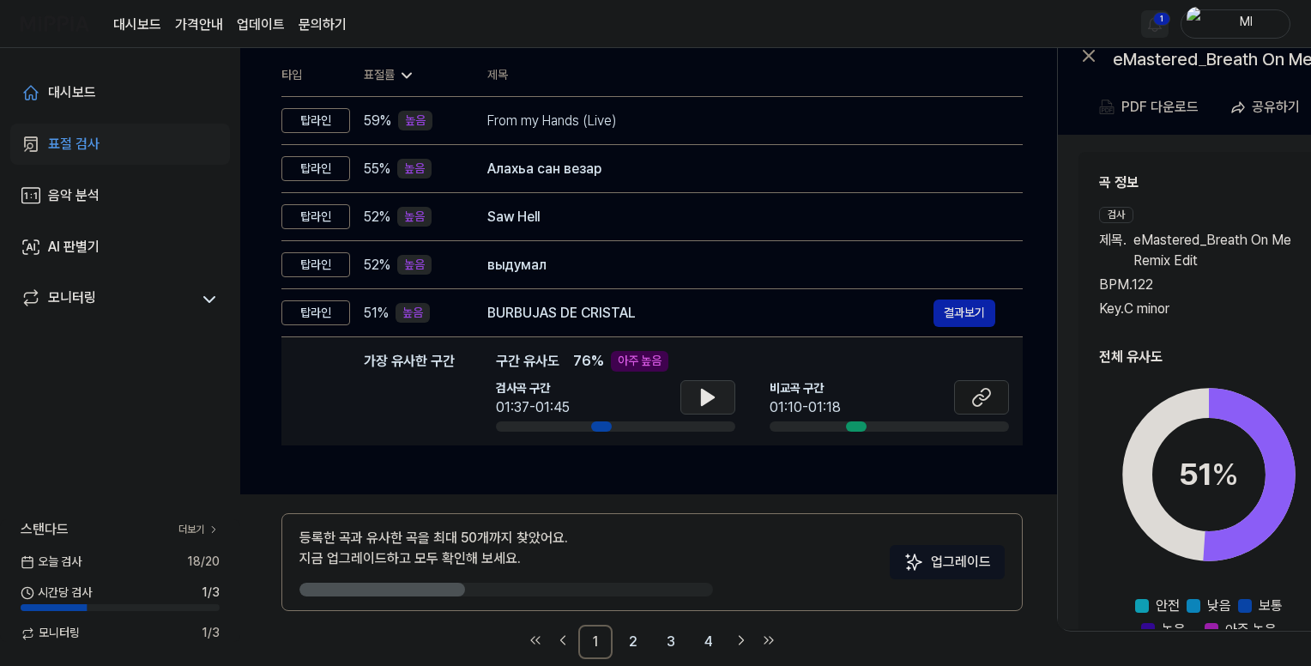
click at [715, 402] on icon at bounding box center [707, 397] width 21 height 21
click at [711, 395] on icon at bounding box center [710, 397] width 3 height 14
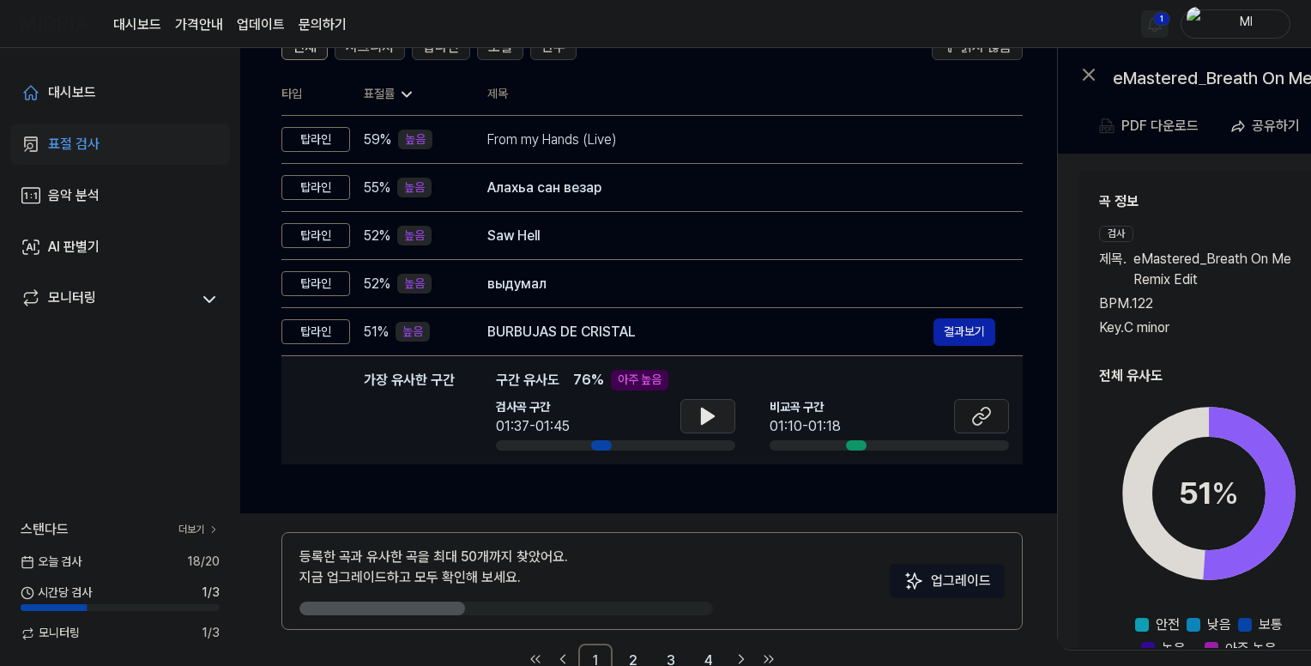
scroll to position [199, 0]
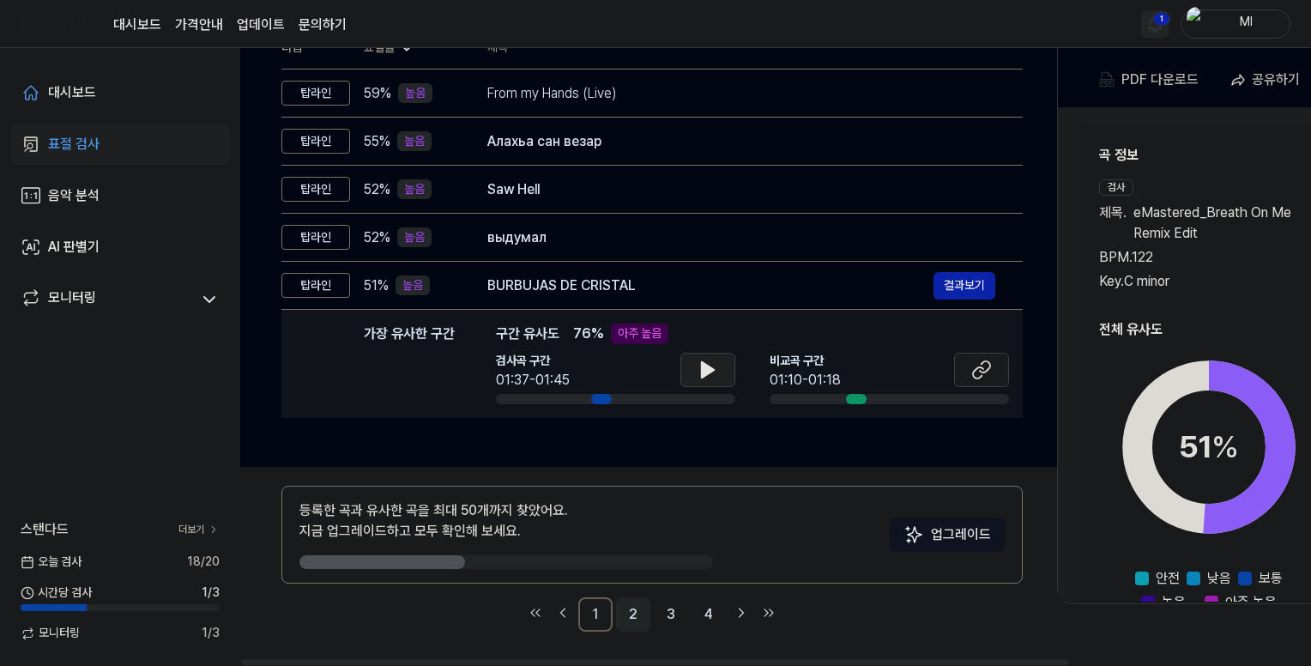
click at [636, 612] on link "2" at bounding box center [633, 614] width 34 height 34
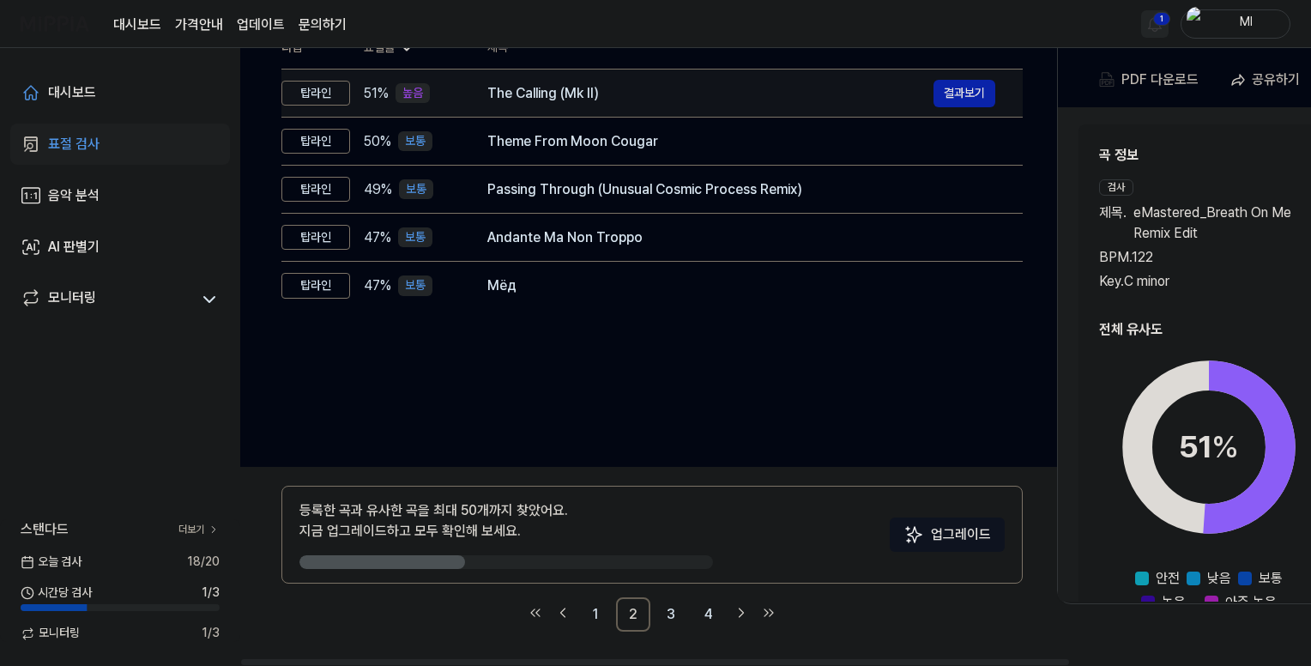
click at [556, 95] on div "The Calling (Mk II)" at bounding box center [710, 93] width 446 height 21
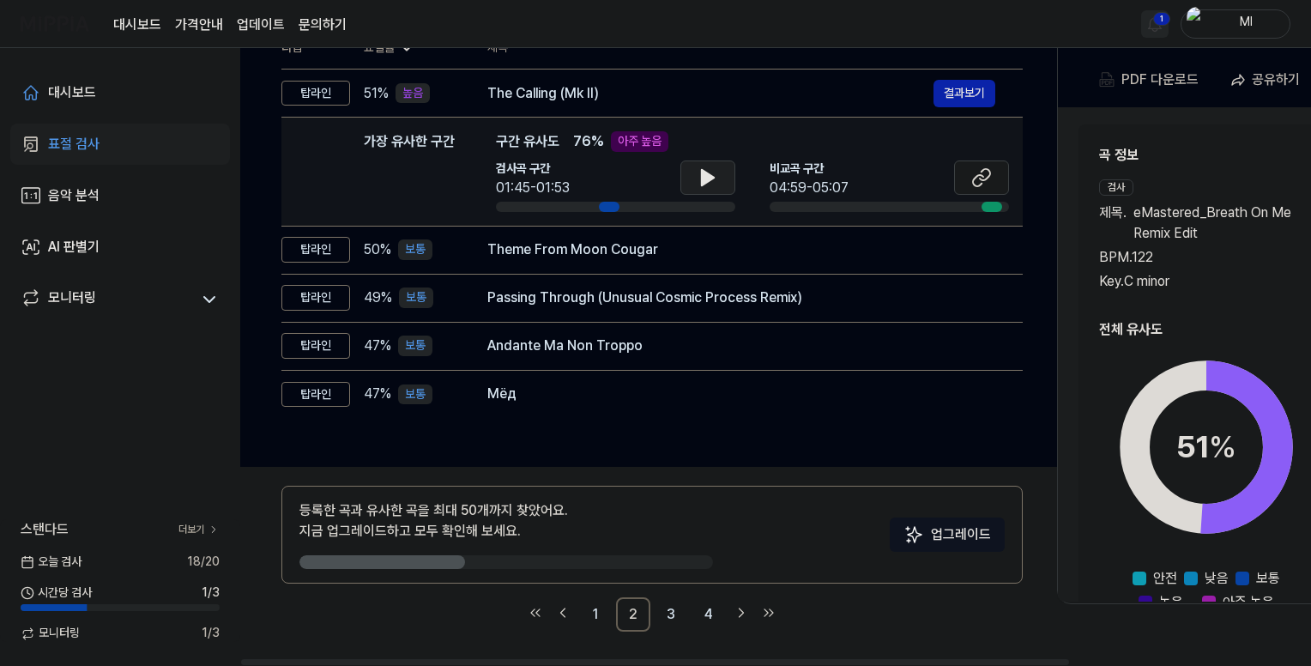
click at [704, 177] on icon at bounding box center [708, 177] width 12 height 15
click at [704, 177] on icon at bounding box center [704, 178] width 3 height 14
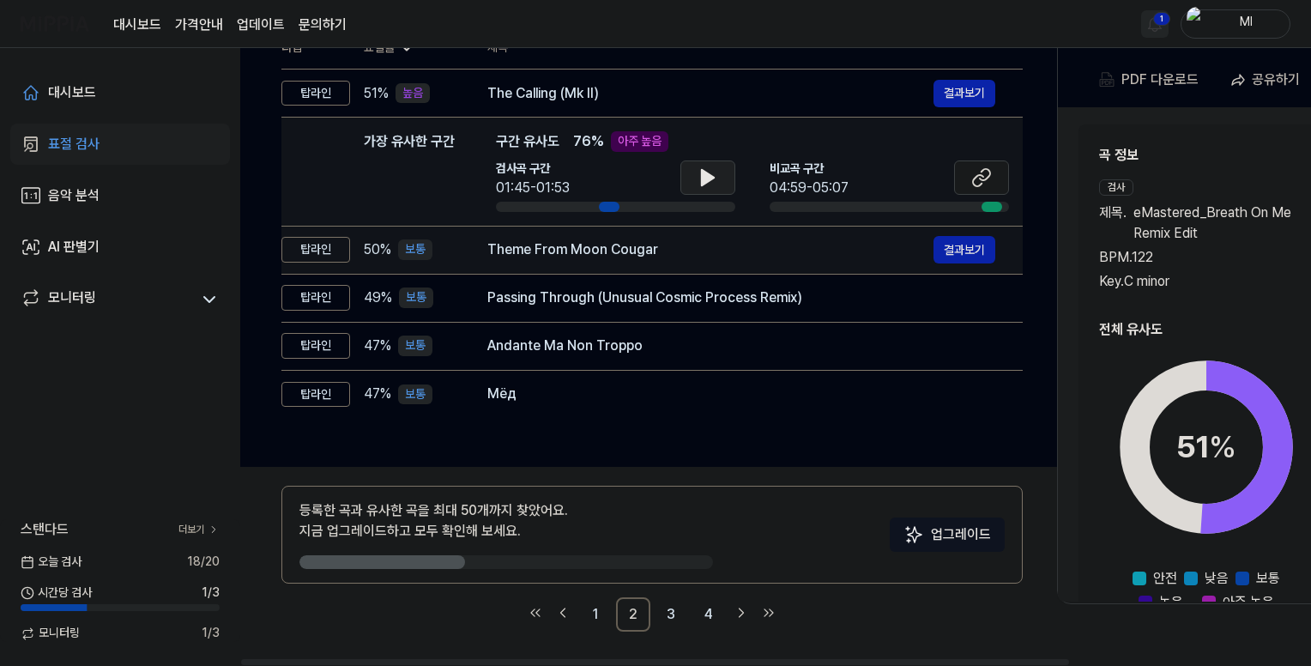
click at [638, 257] on div "Theme From Moon Cougar" at bounding box center [710, 249] width 446 height 21
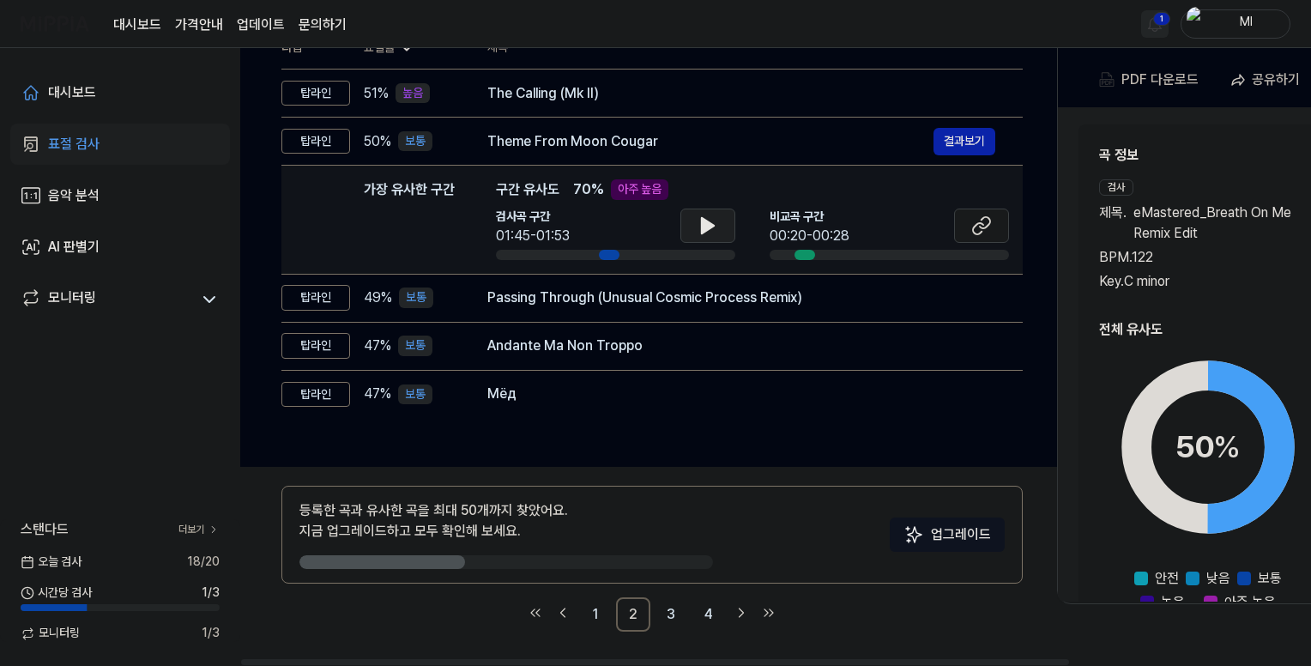
click at [712, 224] on icon at bounding box center [708, 225] width 12 height 15
click at [712, 224] on icon at bounding box center [710, 226] width 3 height 14
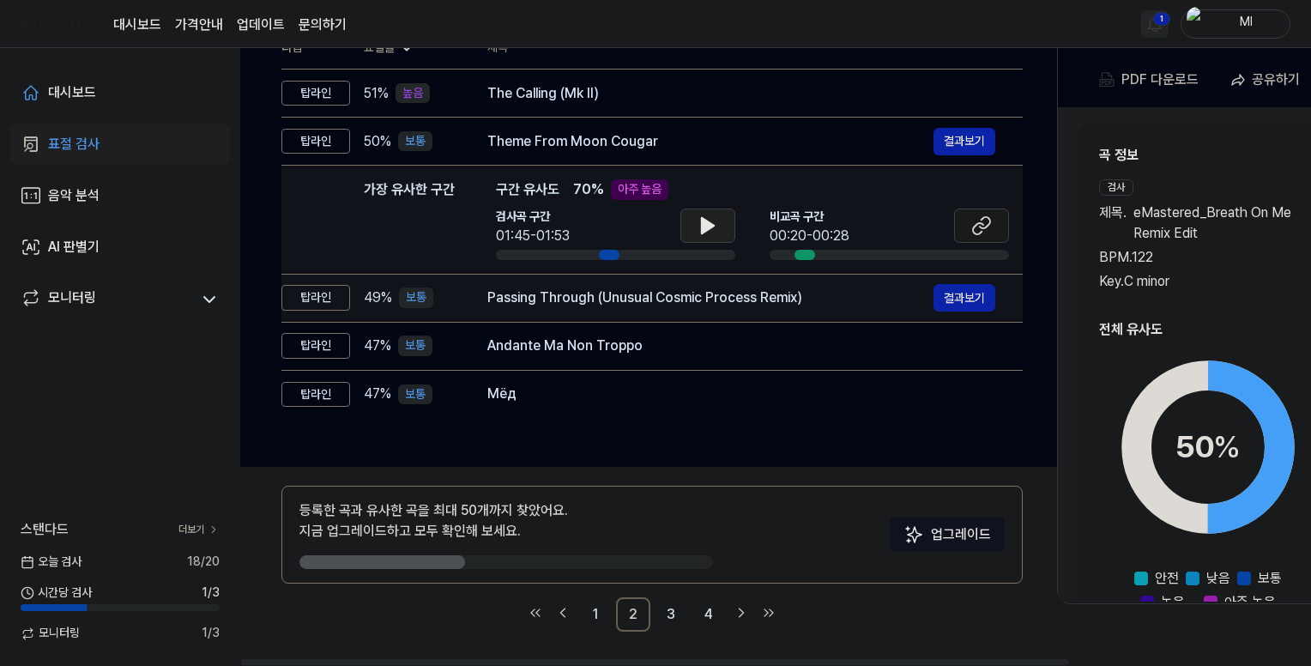
click at [645, 303] on div "Passing Through (Unusual Cosmic Process Remix)" at bounding box center [710, 297] width 446 height 21
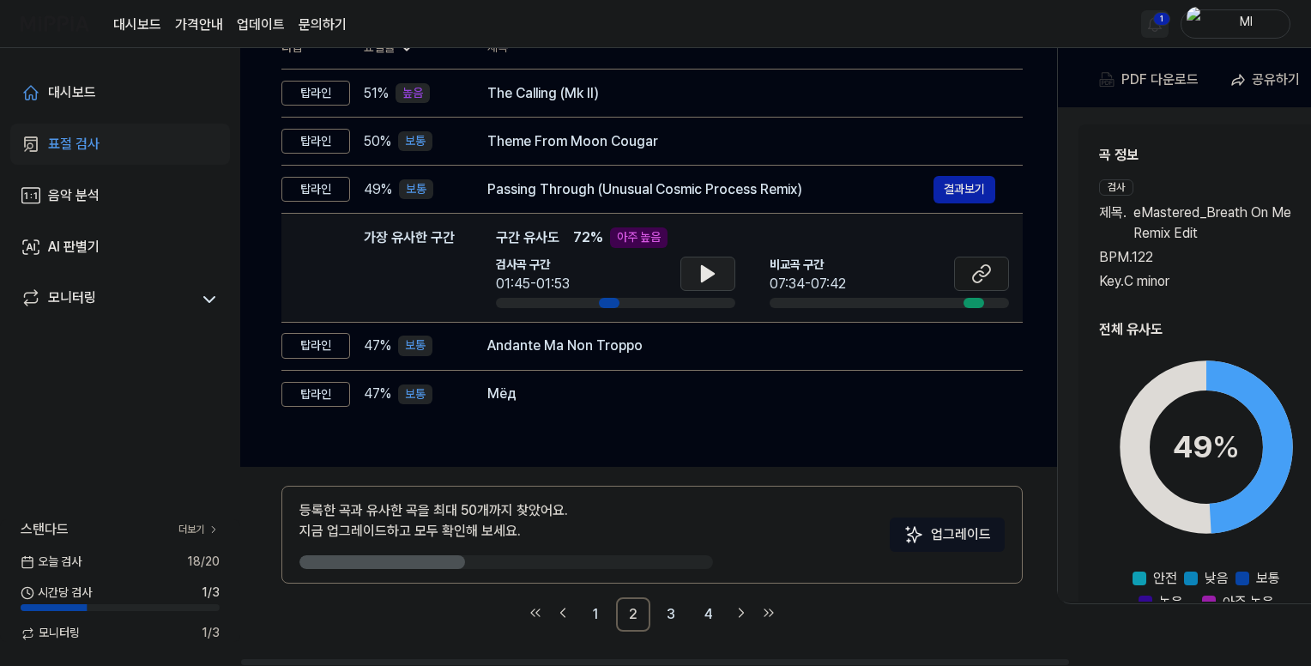
click at [702, 270] on icon at bounding box center [708, 273] width 12 height 15
click at [700, 270] on icon at bounding box center [707, 273] width 21 height 21
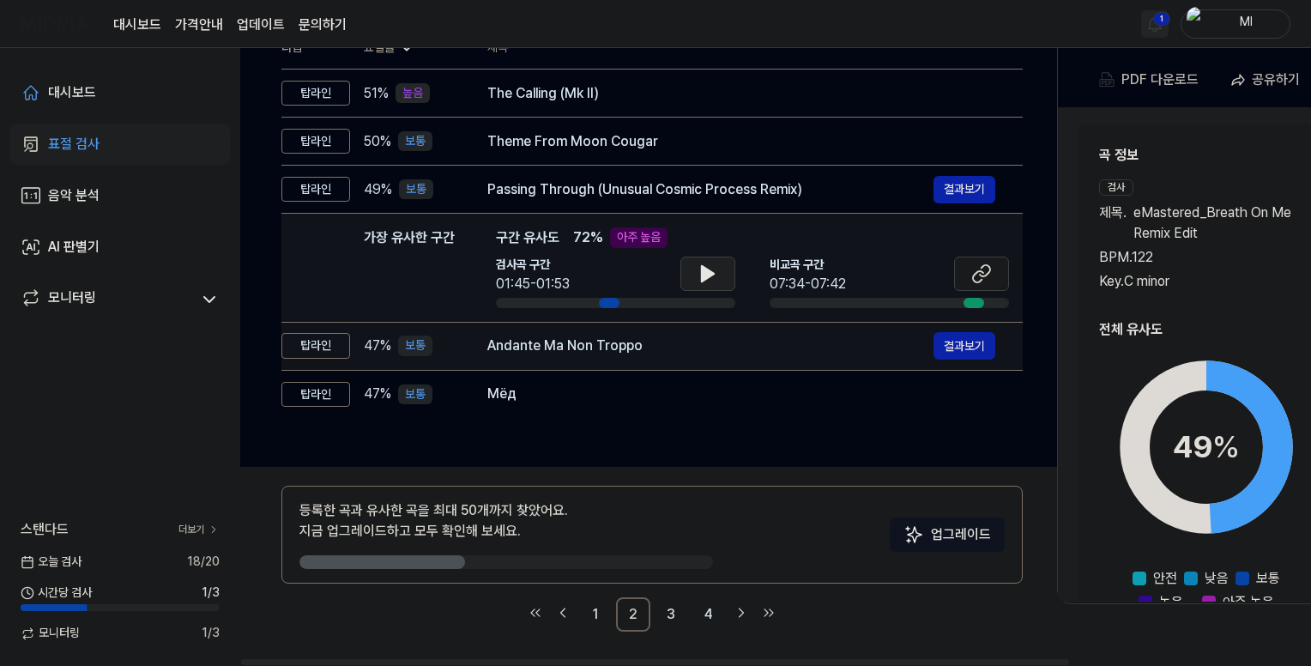
click at [648, 352] on div "Andante Ma Non Troppo" at bounding box center [710, 345] width 446 height 21
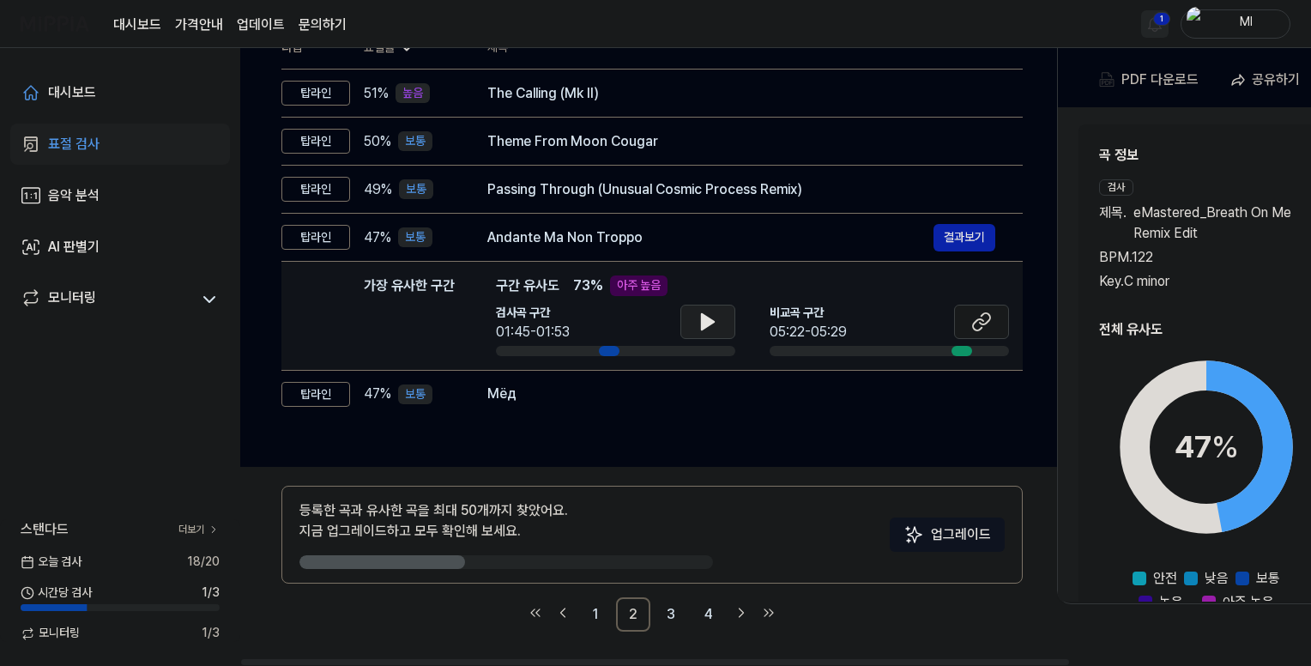
click at [700, 310] on button at bounding box center [707, 322] width 55 height 34
click at [700, 314] on icon at bounding box center [707, 321] width 21 height 21
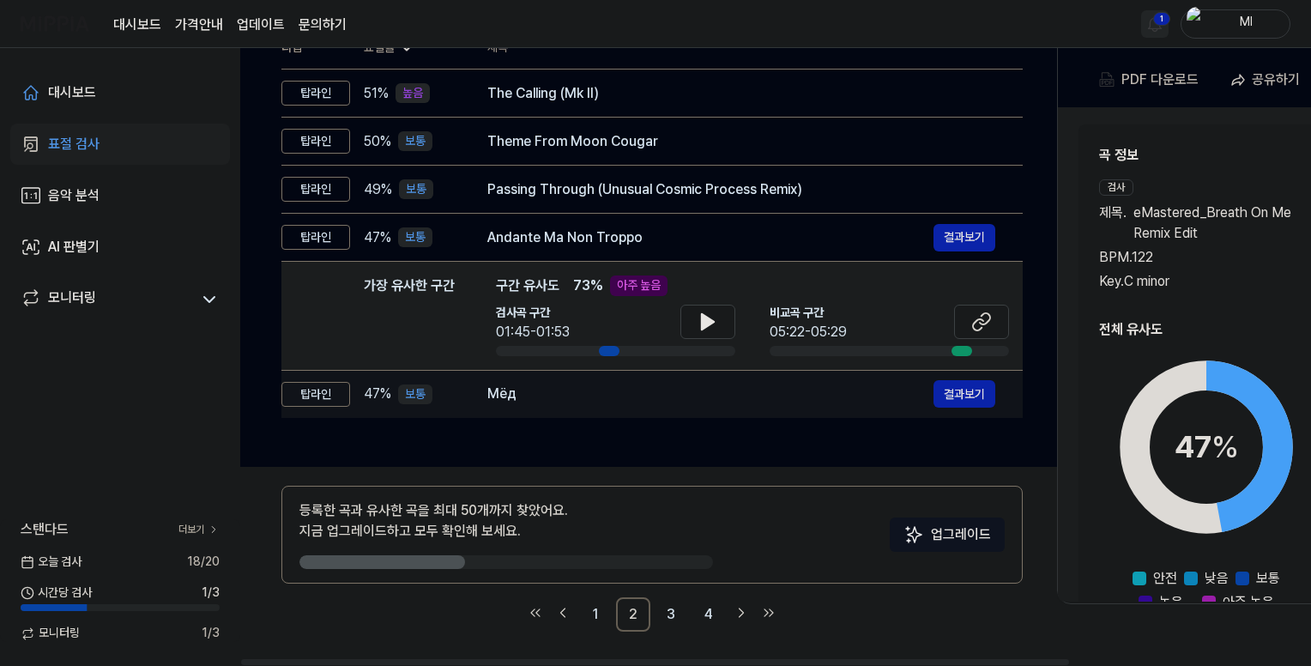
click at [596, 395] on div "Мёд" at bounding box center [710, 393] width 446 height 21
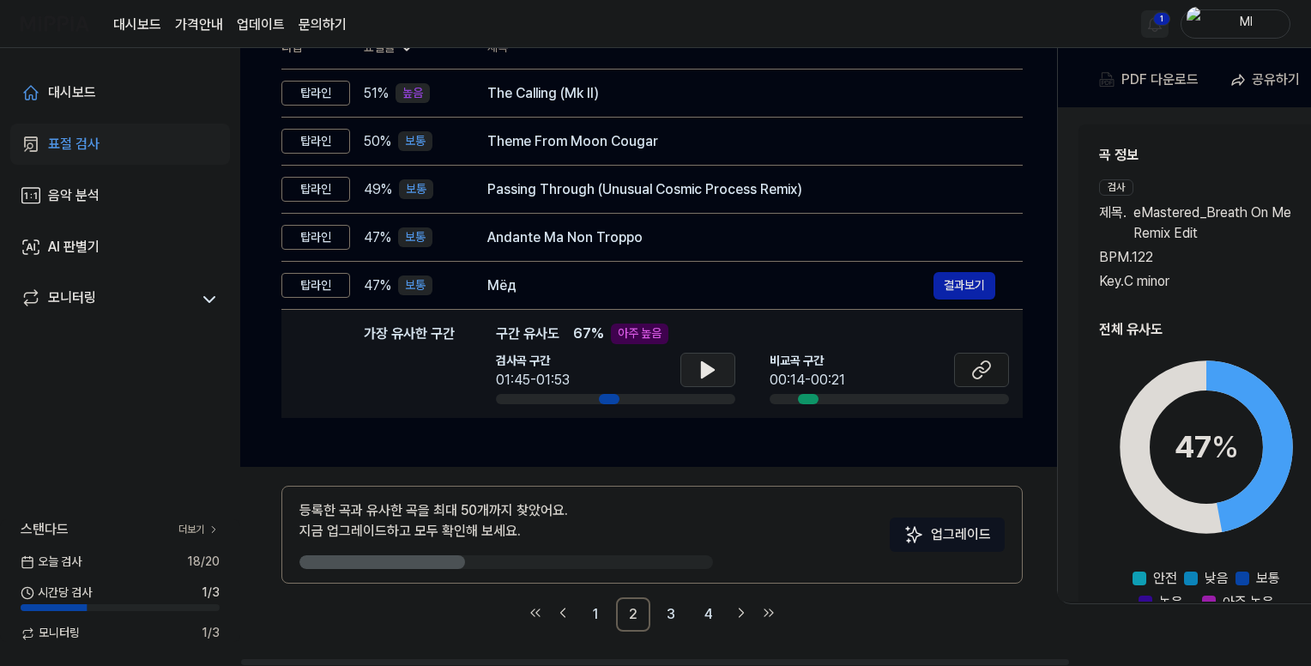
click at [703, 371] on icon at bounding box center [708, 369] width 12 height 15
click at [703, 371] on icon at bounding box center [704, 370] width 3 height 14
click at [672, 615] on link "3" at bounding box center [671, 614] width 34 height 34
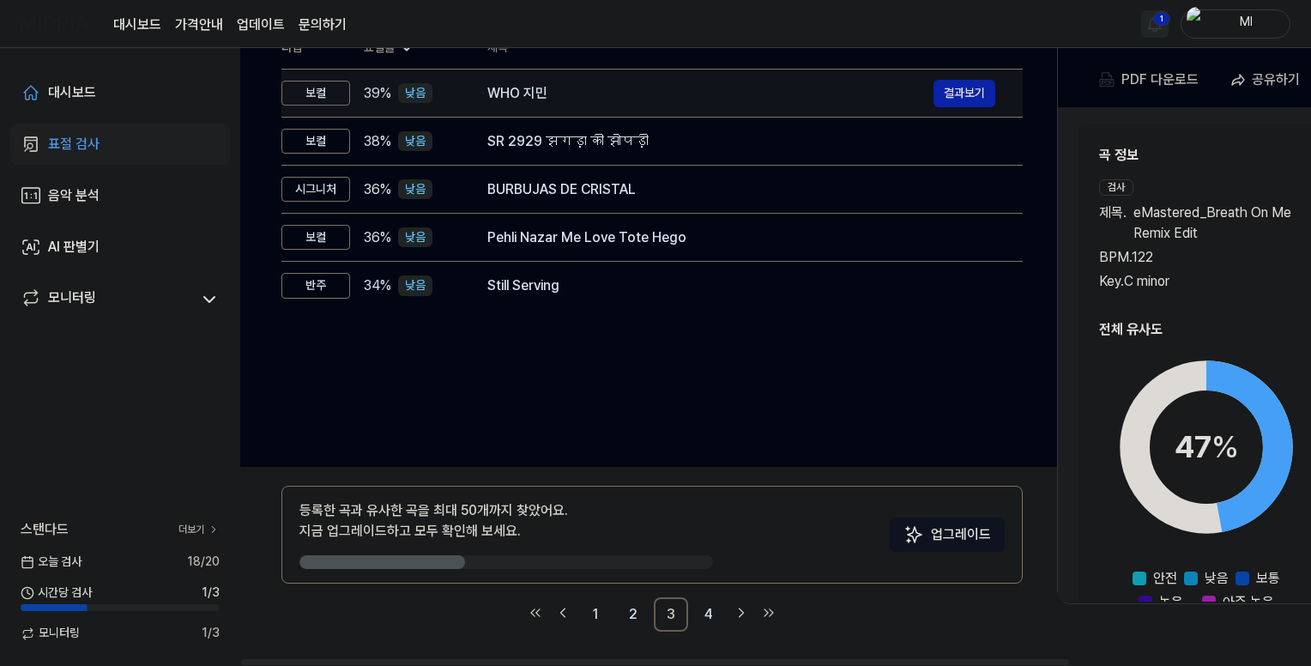
click at [577, 93] on div "WHO 지민" at bounding box center [710, 93] width 446 height 21
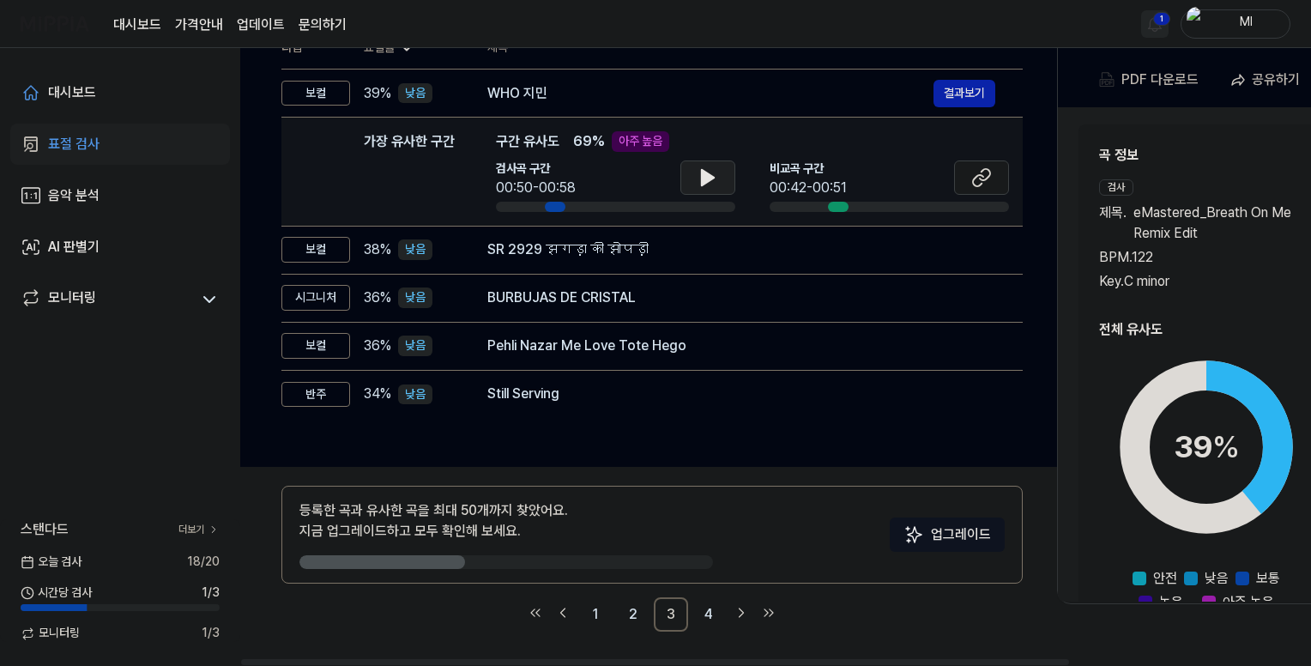
click at [708, 178] on icon at bounding box center [708, 177] width 12 height 15
click at [709, 178] on icon at bounding box center [710, 178] width 3 height 14
click at [981, 175] on icon at bounding box center [978, 180] width 10 height 11
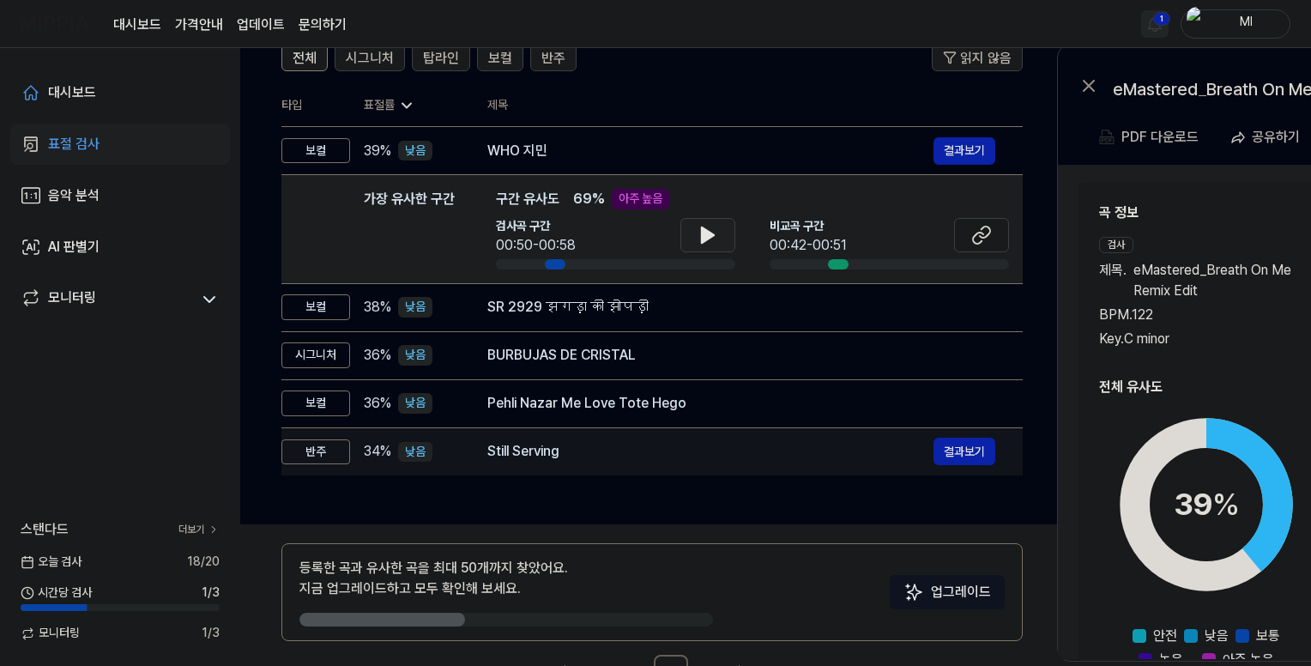
scroll to position [113, 0]
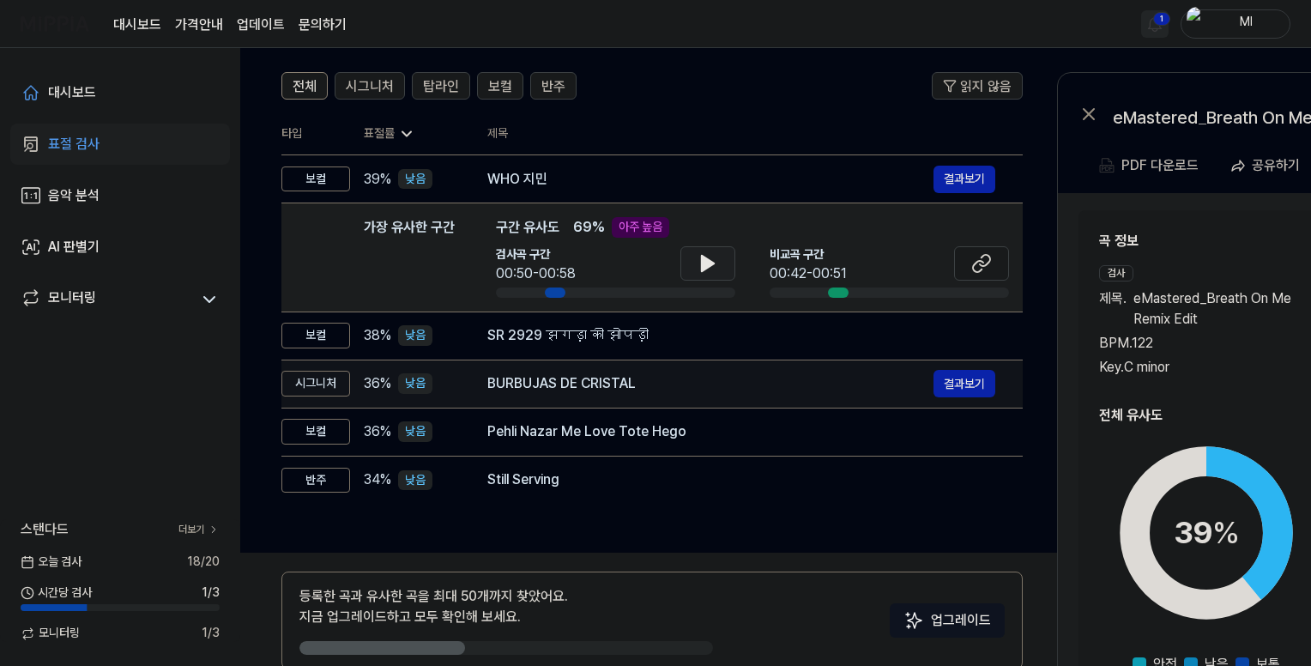
drag, startPoint x: 739, startPoint y: 340, endPoint x: 738, endPoint y: 348, distance: 8.6
click at [738, 346] on div "SR 2929 झगड़ा की झोपड़ी 결과보기" at bounding box center [741, 335] width 508 height 21
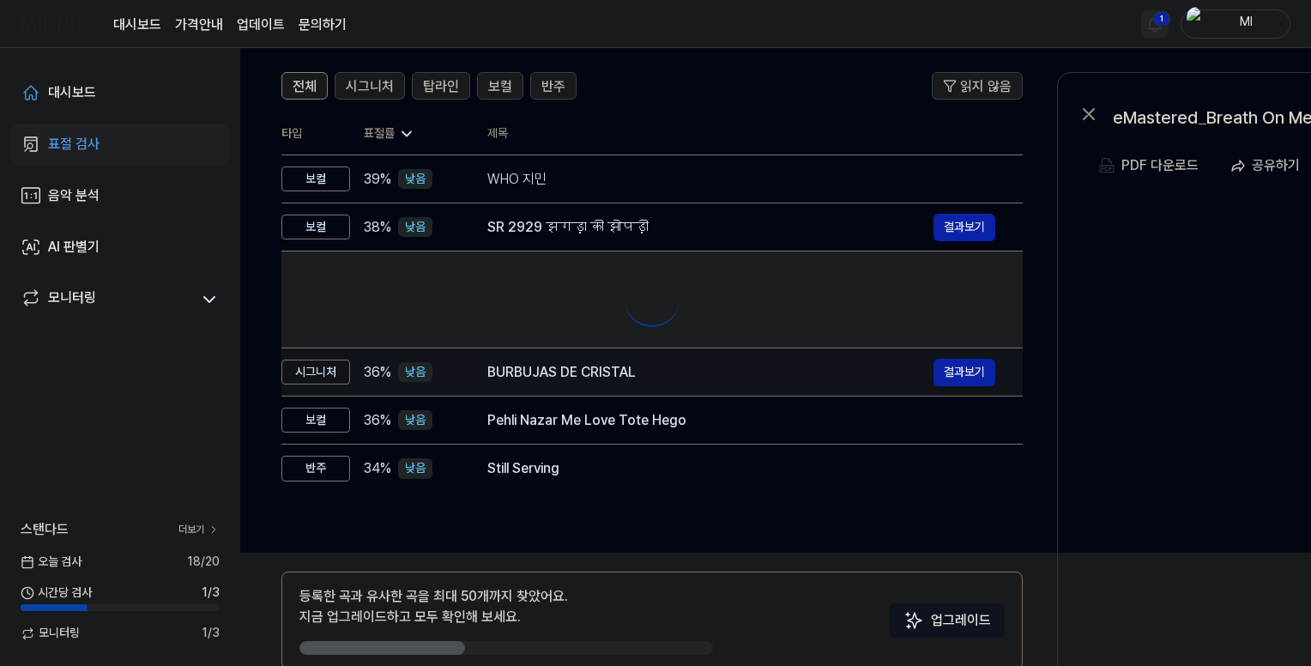
scroll to position [0, 0]
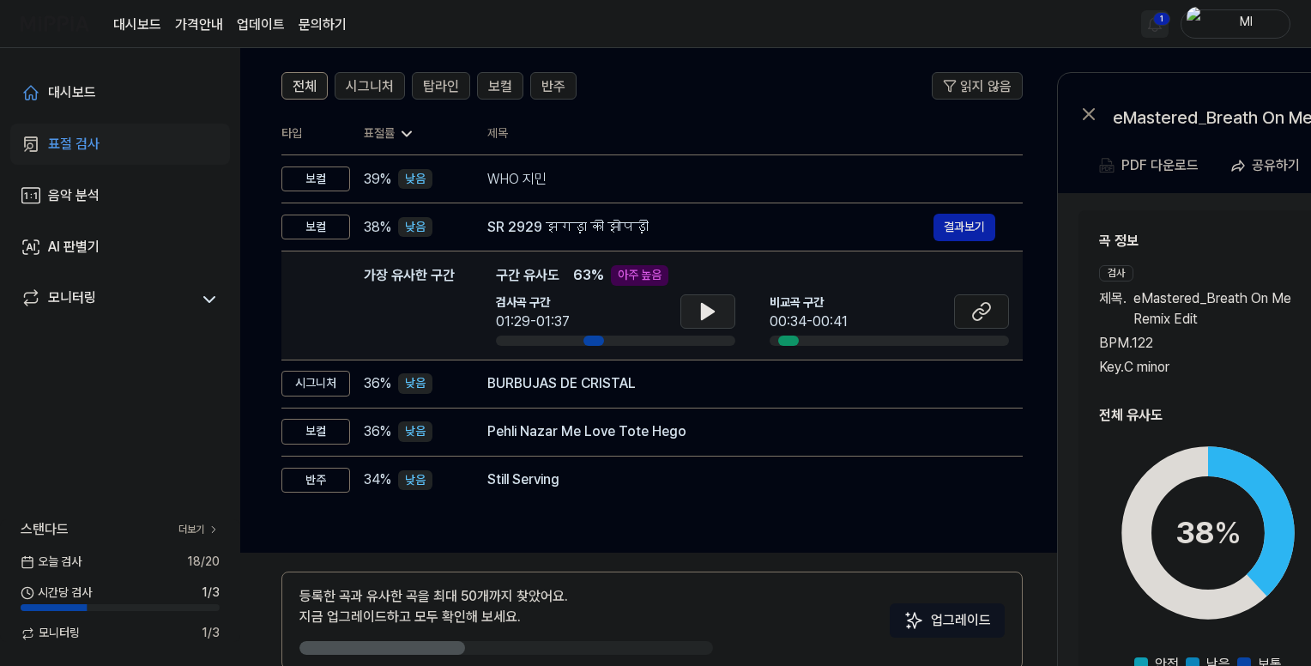
click at [709, 306] on icon at bounding box center [707, 311] width 21 height 21
click at [709, 306] on icon at bounding box center [710, 312] width 3 height 14
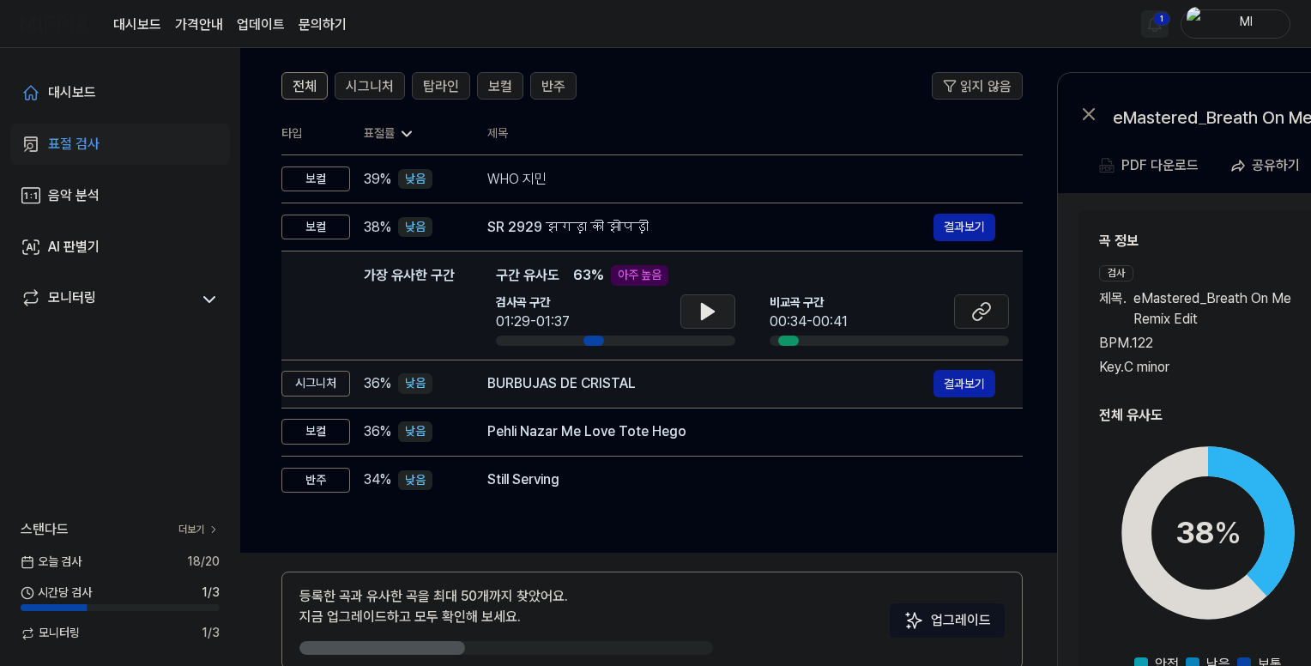
click at [715, 375] on div "BURBUJAS DE CRISTAL" at bounding box center [710, 383] width 446 height 21
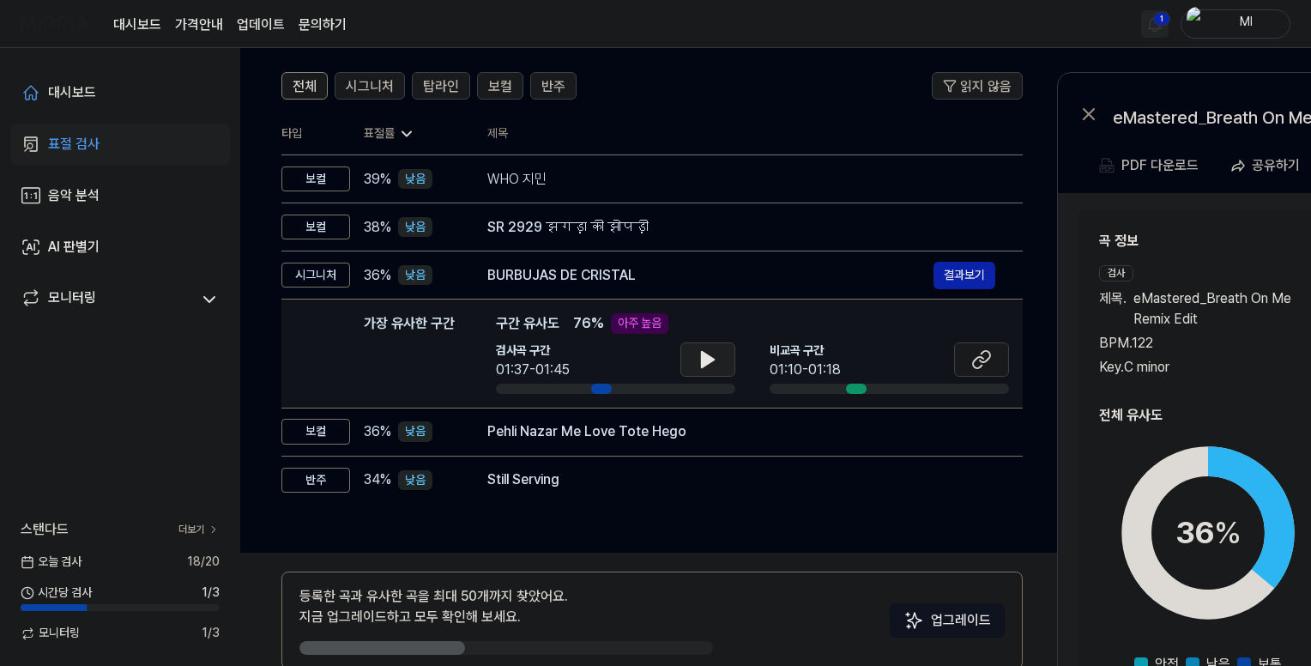
click at [716, 354] on icon at bounding box center [707, 359] width 21 height 21
click at [709, 359] on icon at bounding box center [710, 360] width 3 height 14
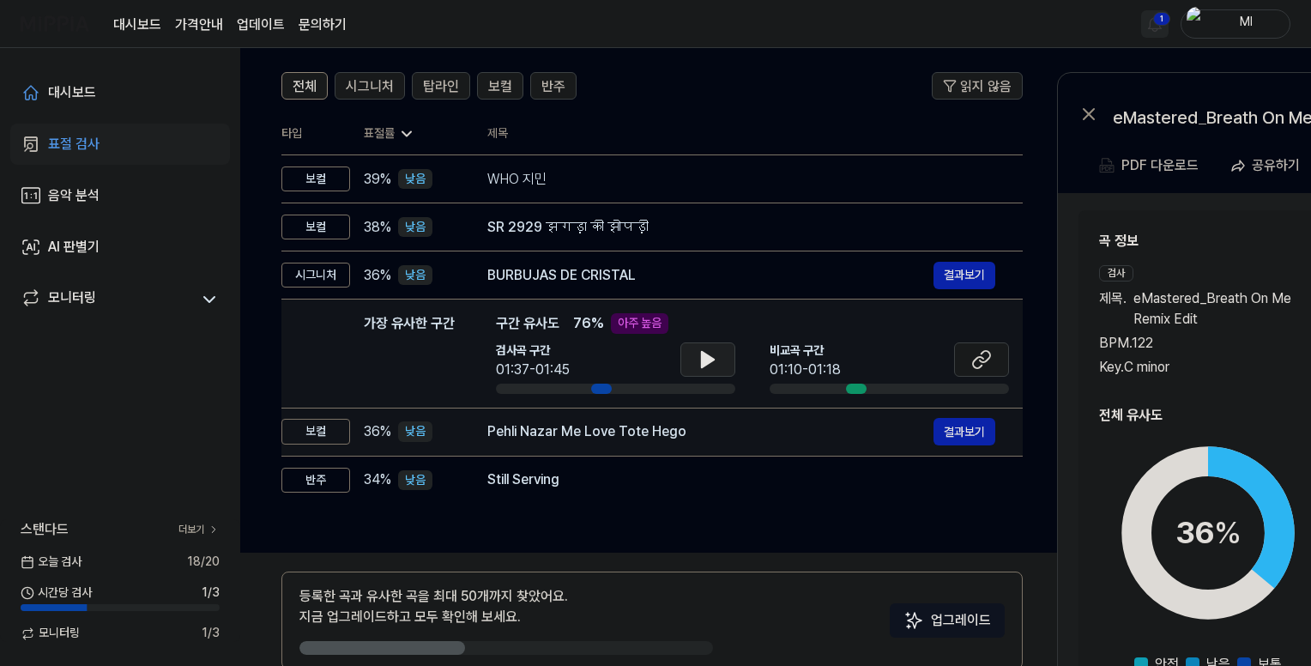
click at [721, 440] on div "Pehli Nazar Me Love Tote Hego" at bounding box center [710, 431] width 446 height 21
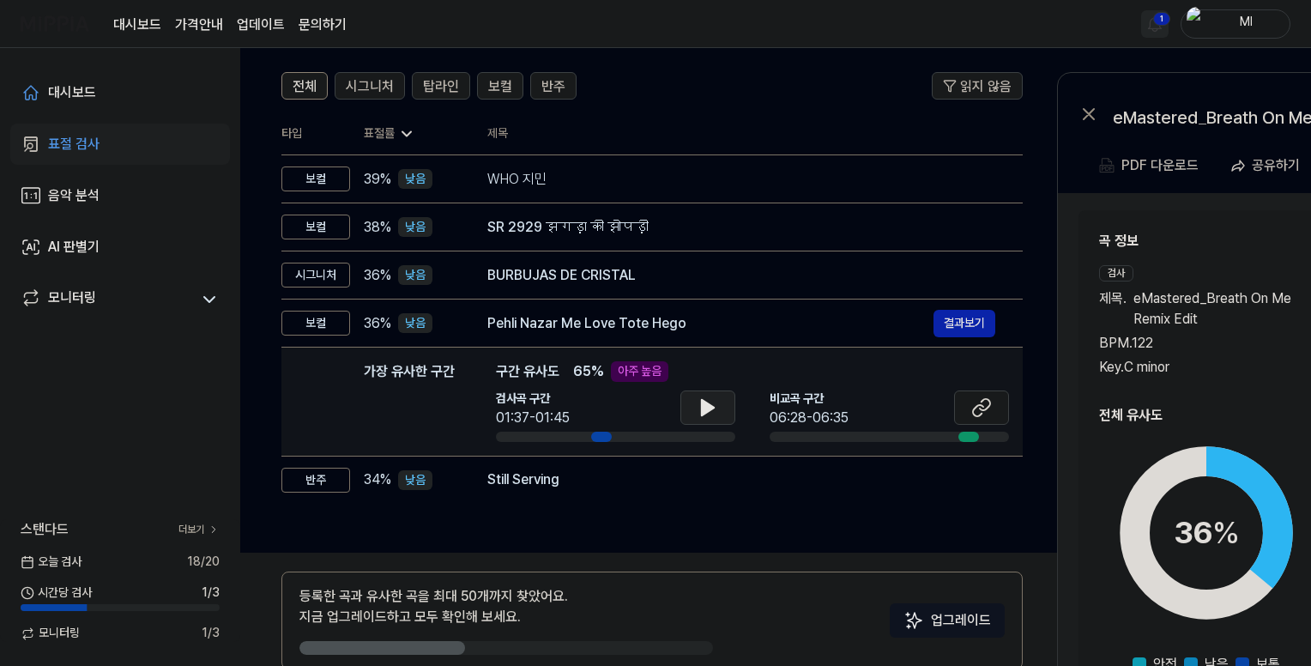
click at [708, 402] on icon at bounding box center [707, 407] width 21 height 21
click at [707, 402] on icon at bounding box center [707, 407] width 21 height 21
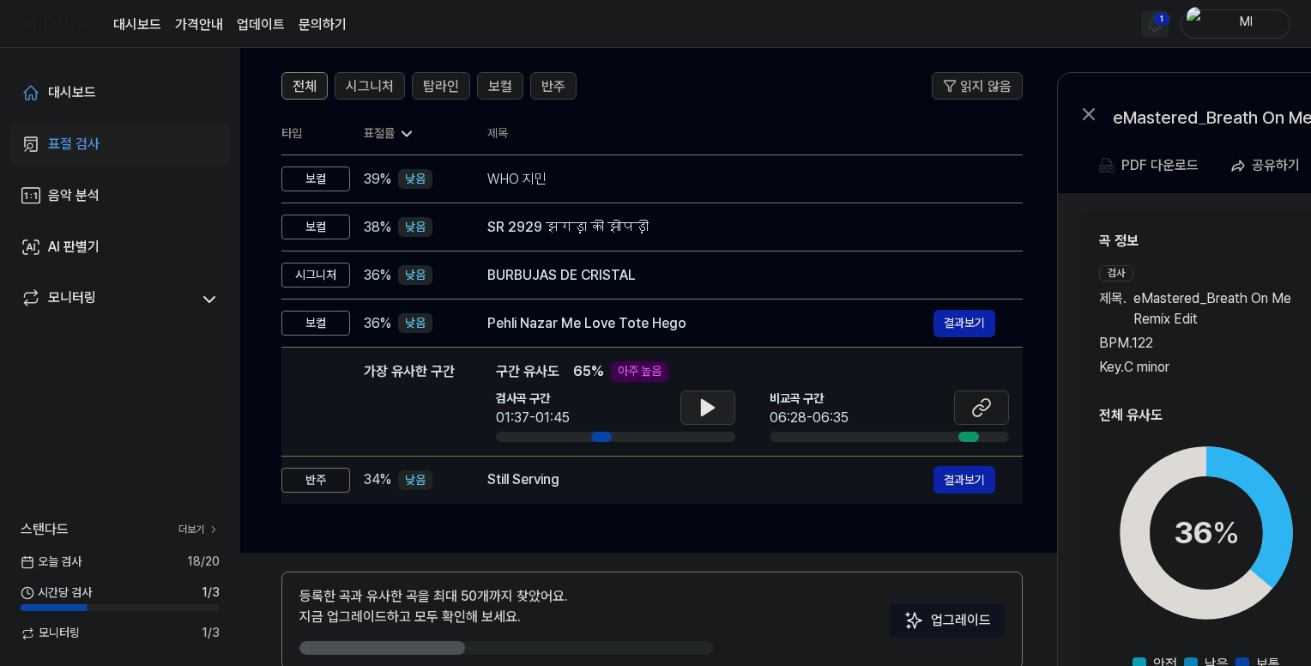
click at [715, 480] on div "Still Serving" at bounding box center [710, 479] width 446 height 21
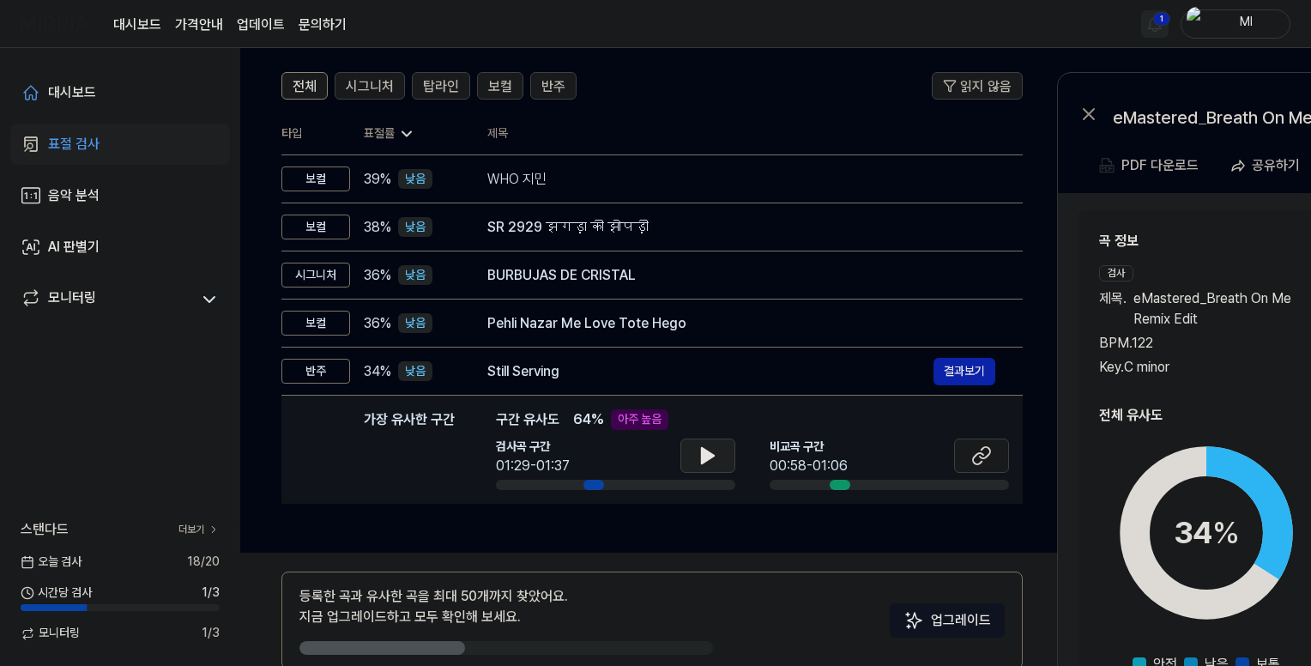
click at [715, 457] on icon at bounding box center [707, 455] width 21 height 21
click at [706, 453] on icon at bounding box center [707, 455] width 21 height 21
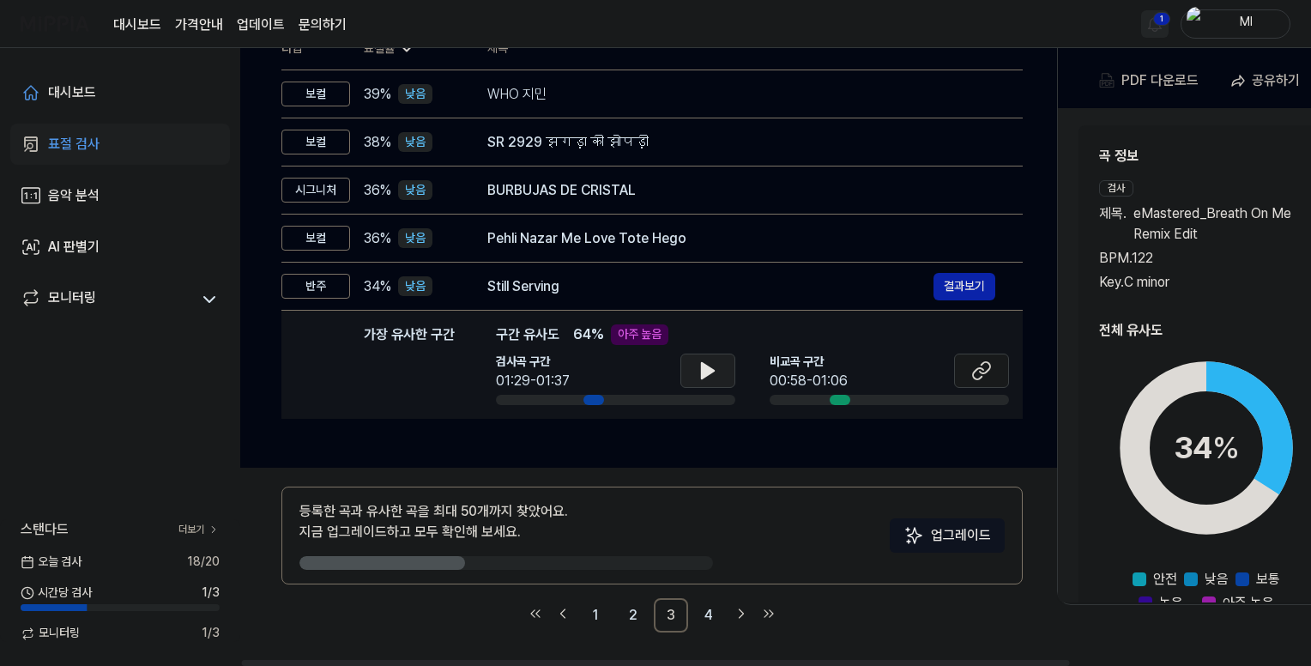
scroll to position [199, 0]
click at [591, 612] on link "1" at bounding box center [595, 614] width 34 height 34
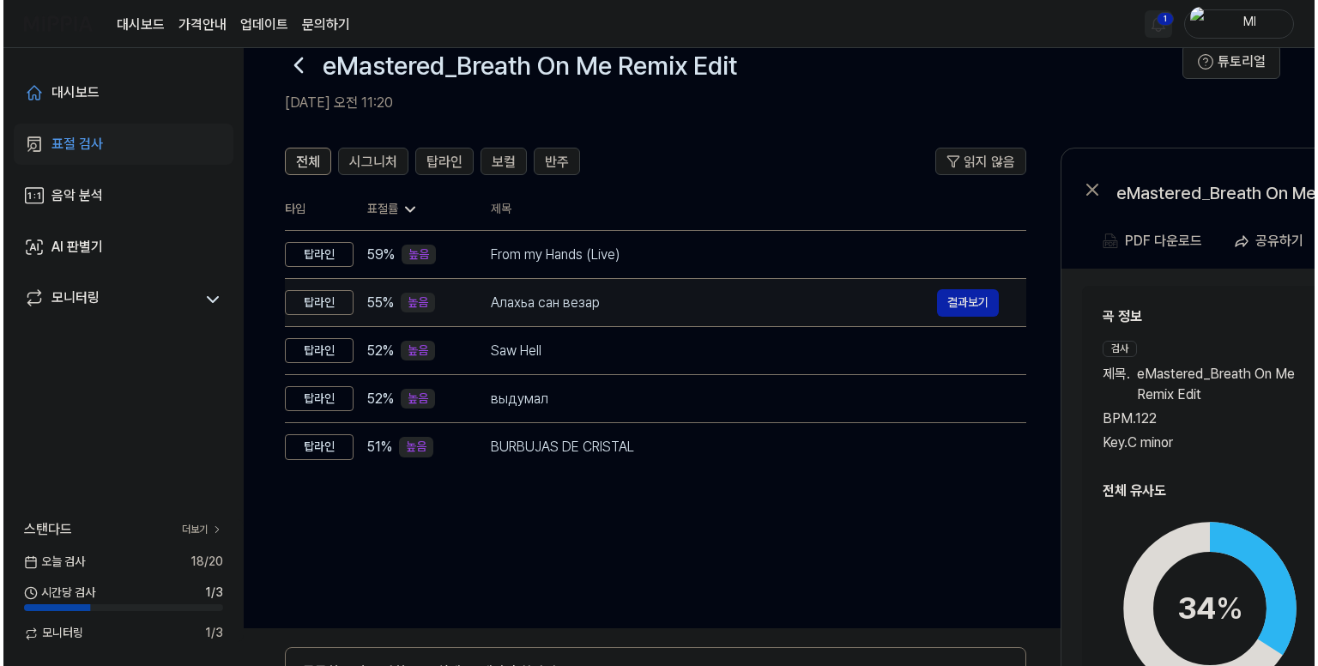
scroll to position [0, 0]
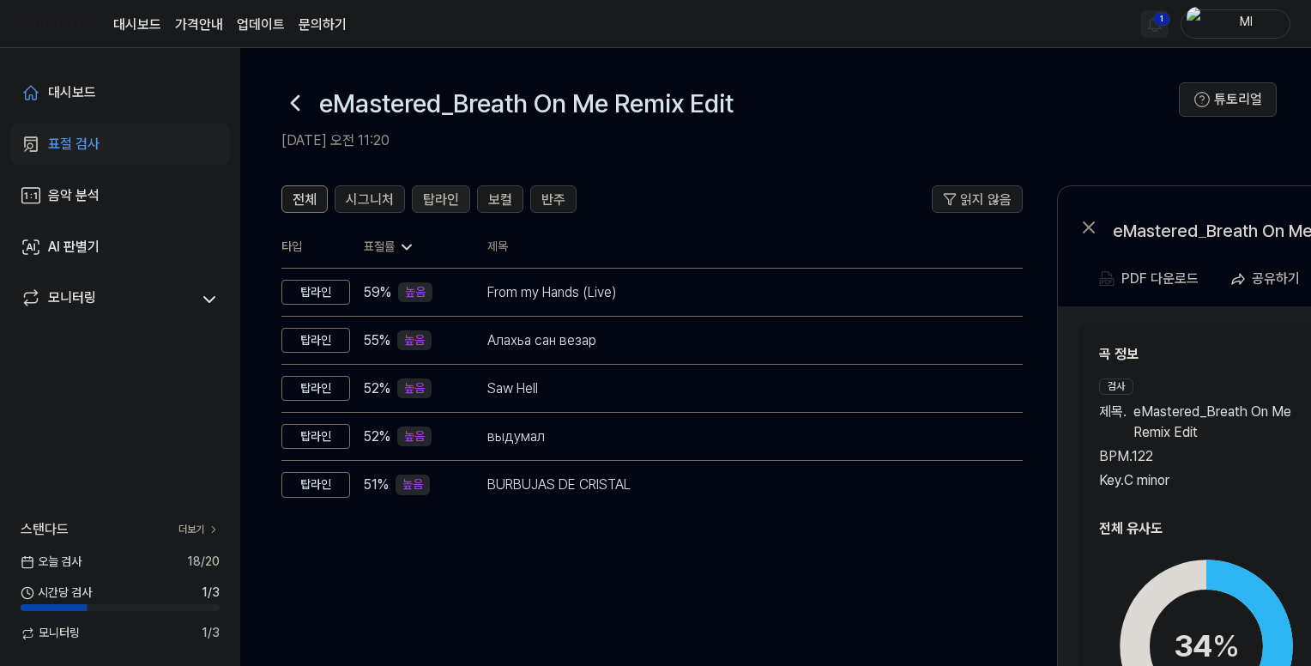
click at [439, 196] on span "탑라인" at bounding box center [441, 200] width 36 height 21
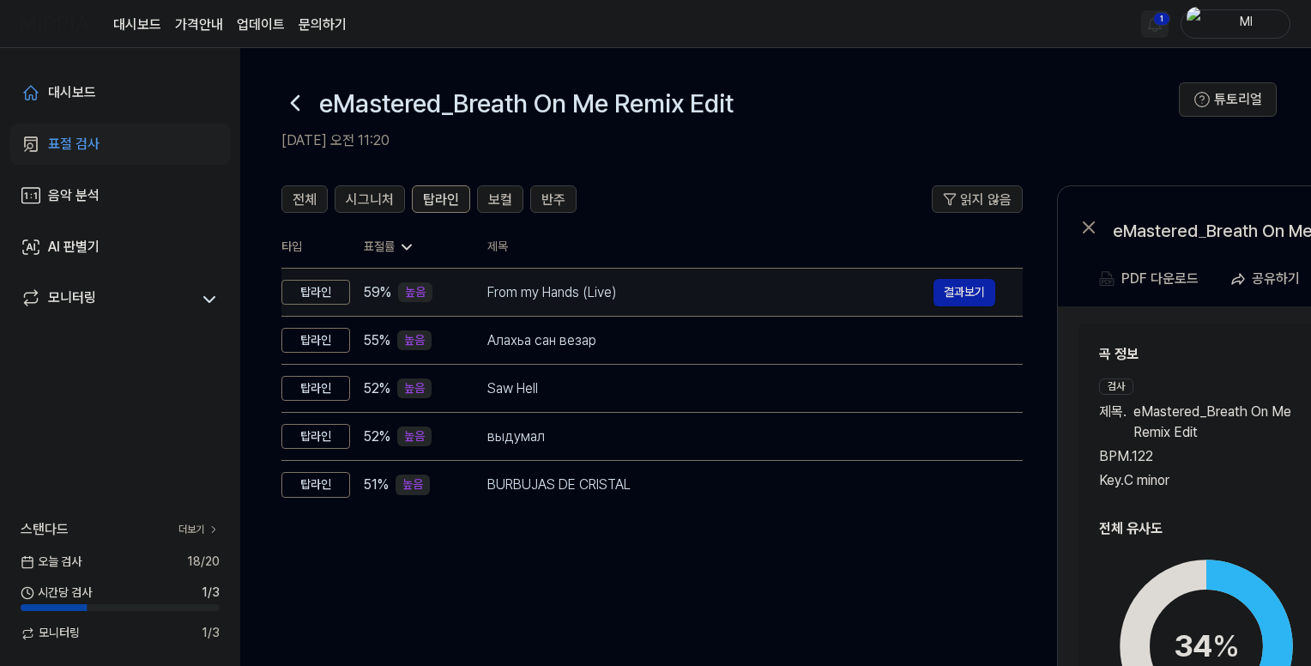
click at [652, 292] on div "From my Hands (Live)" at bounding box center [710, 292] width 446 height 21
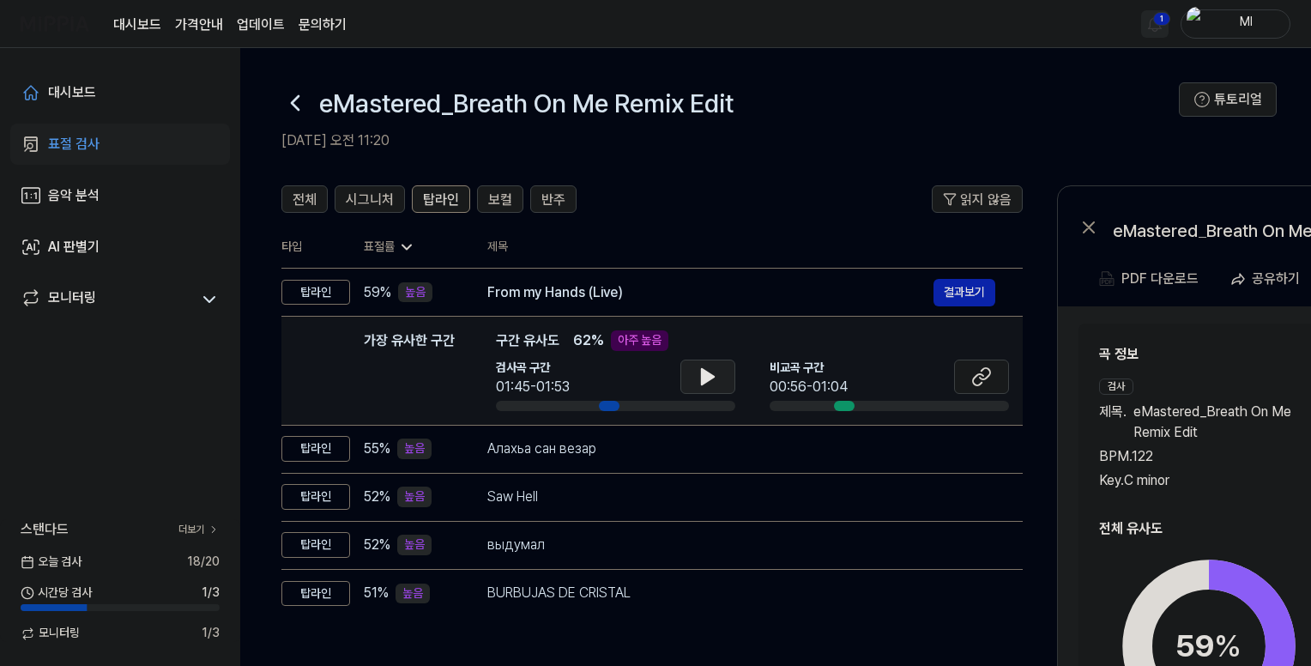
click at [709, 371] on icon at bounding box center [707, 376] width 21 height 21
click at [709, 371] on icon at bounding box center [710, 377] width 3 height 14
click at [92, 92] on div "대시보드" at bounding box center [72, 92] width 48 height 21
